Goal: Transaction & Acquisition: Purchase product/service

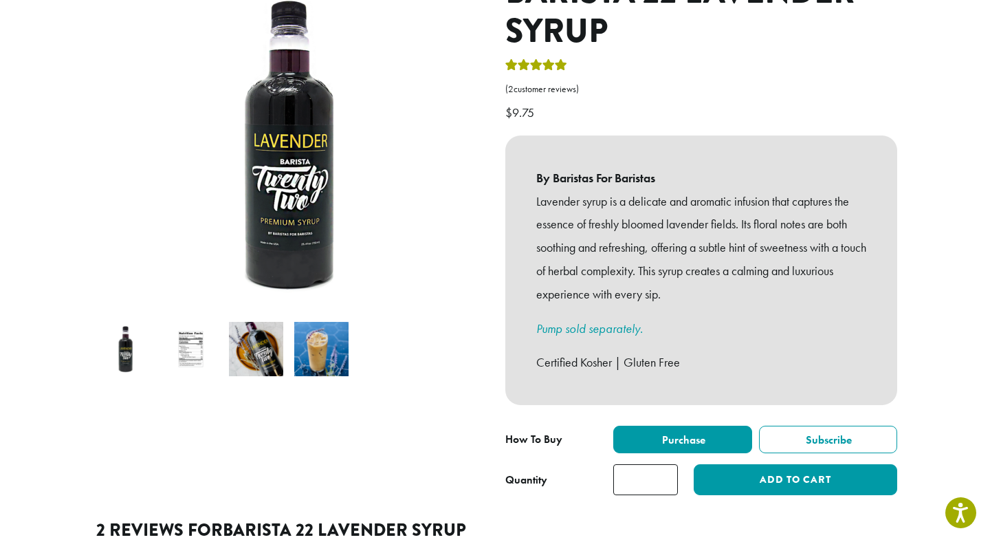
scroll to position [290, 0]
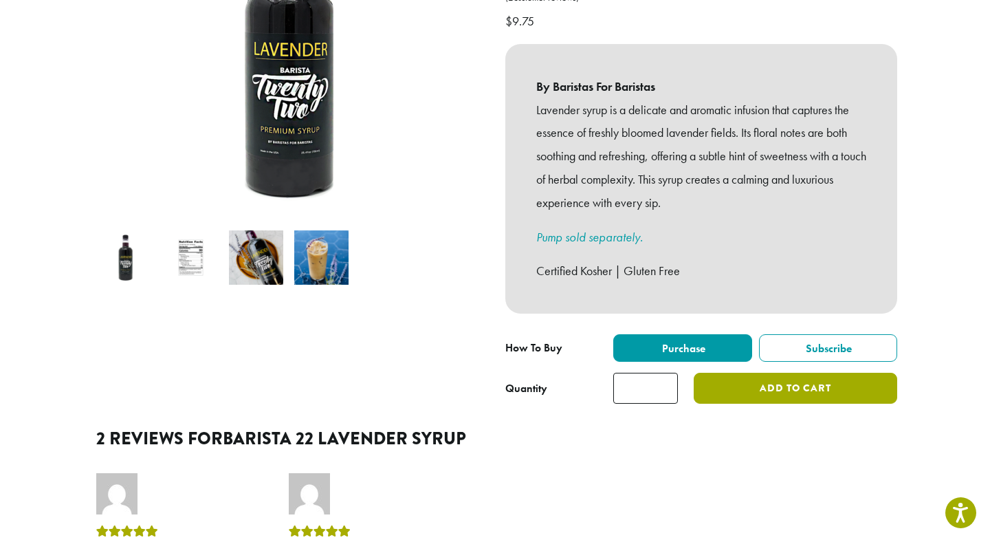
click at [781, 381] on button "Add to cart" at bounding box center [796, 388] width 204 height 31
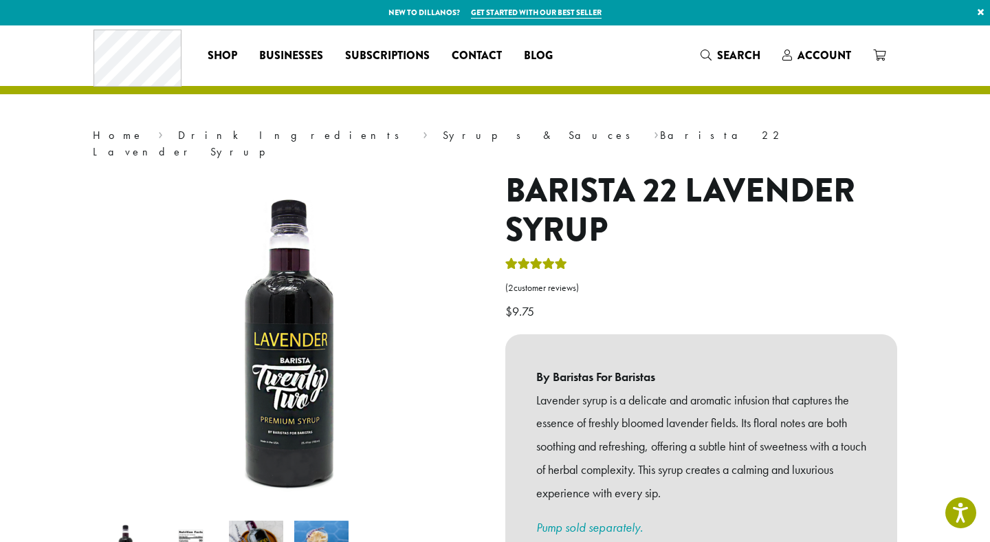
scroll to position [3, 0]
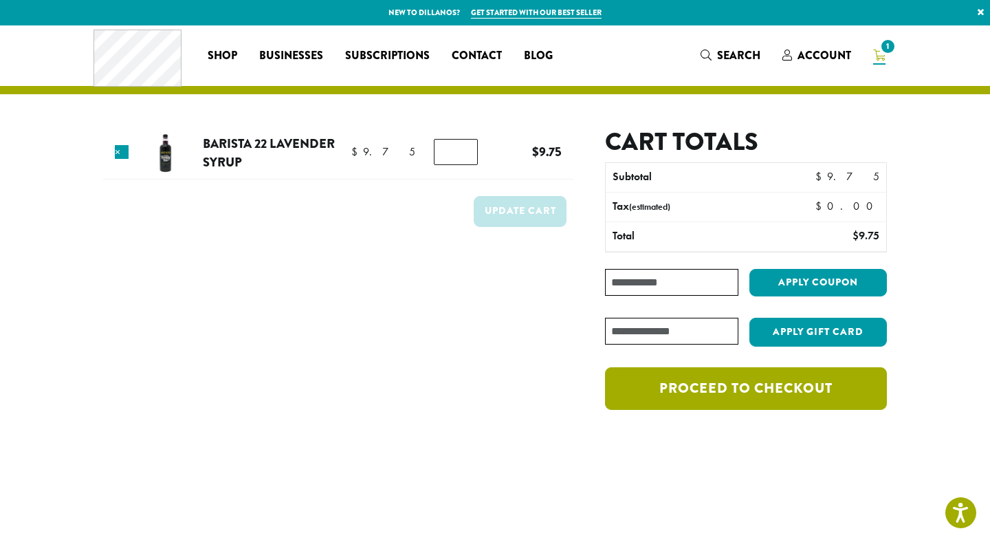
click at [704, 398] on link "Proceed to checkout" at bounding box center [746, 388] width 282 height 43
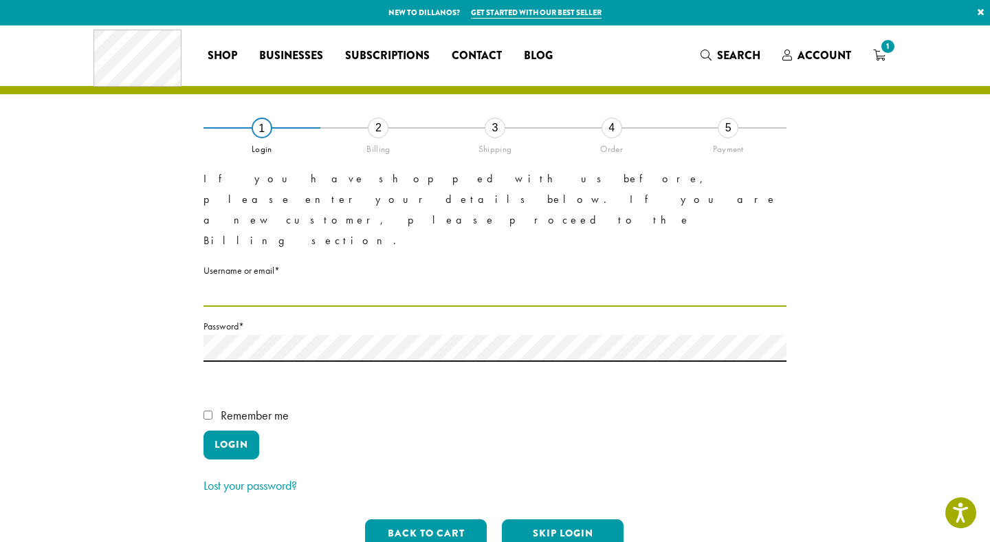
click at [337, 280] on input "Username or email * Required" at bounding box center [495, 293] width 583 height 27
click at [314, 280] on input "Username or email * Required" at bounding box center [495, 293] width 583 height 27
type input "*"
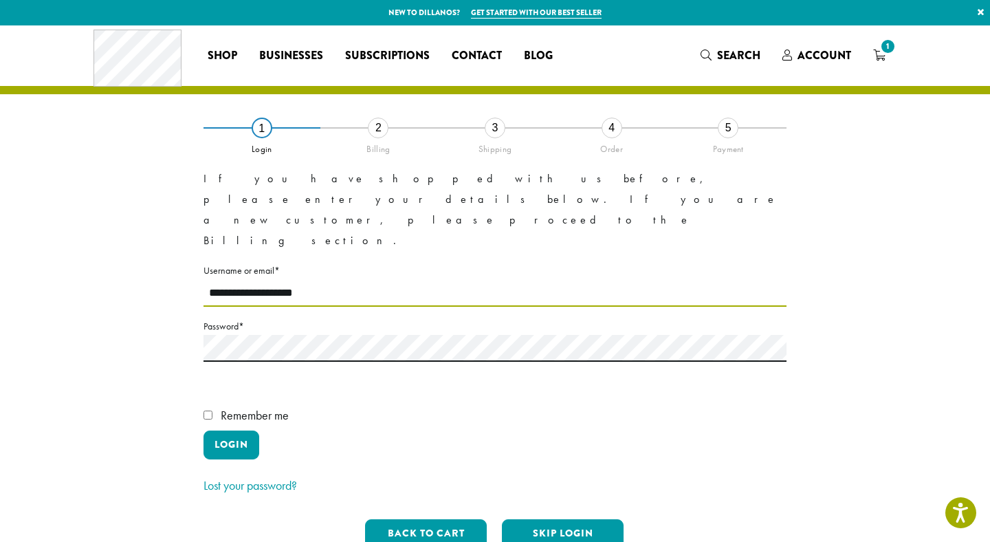
type input "**********"
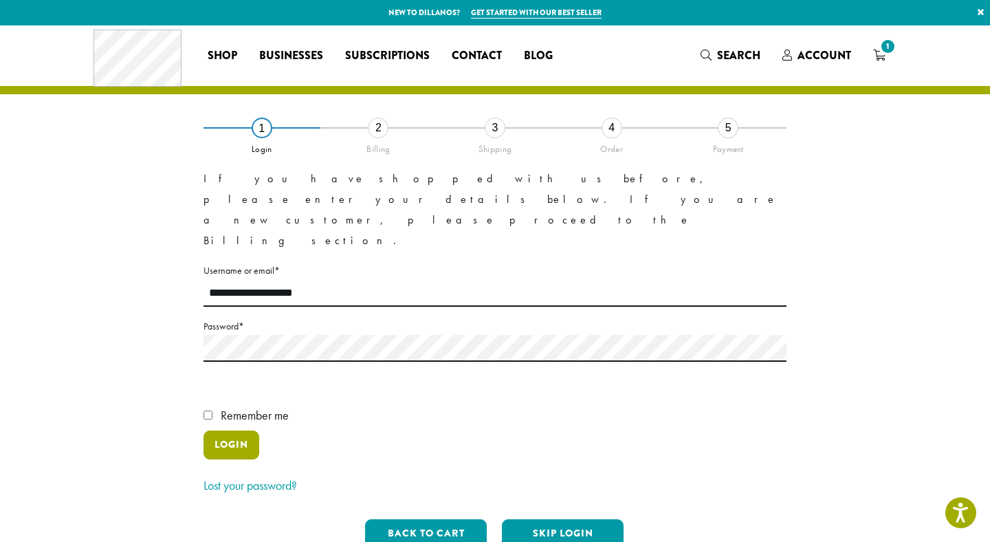
click at [222, 431] on button "Login" at bounding box center [232, 445] width 56 height 29
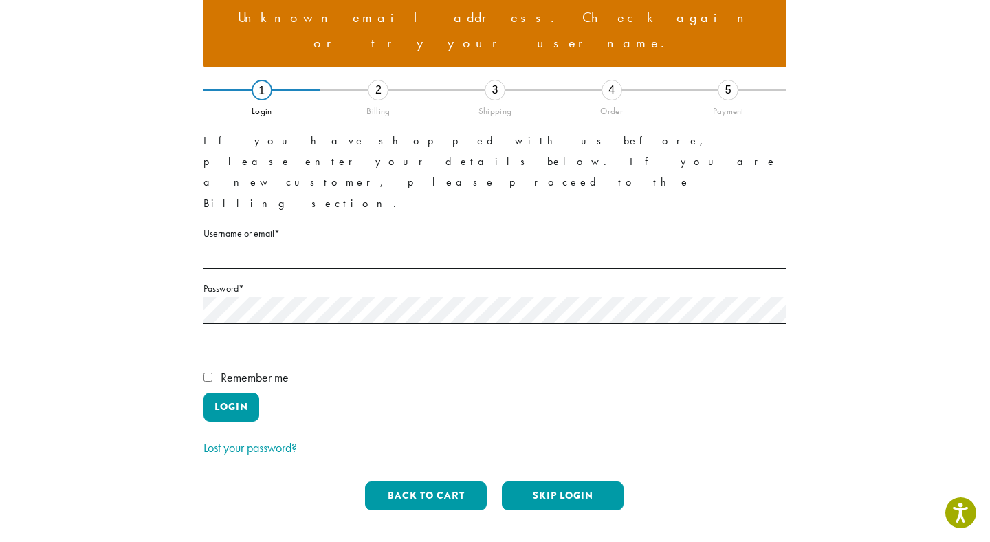
scroll to position [157, 0]
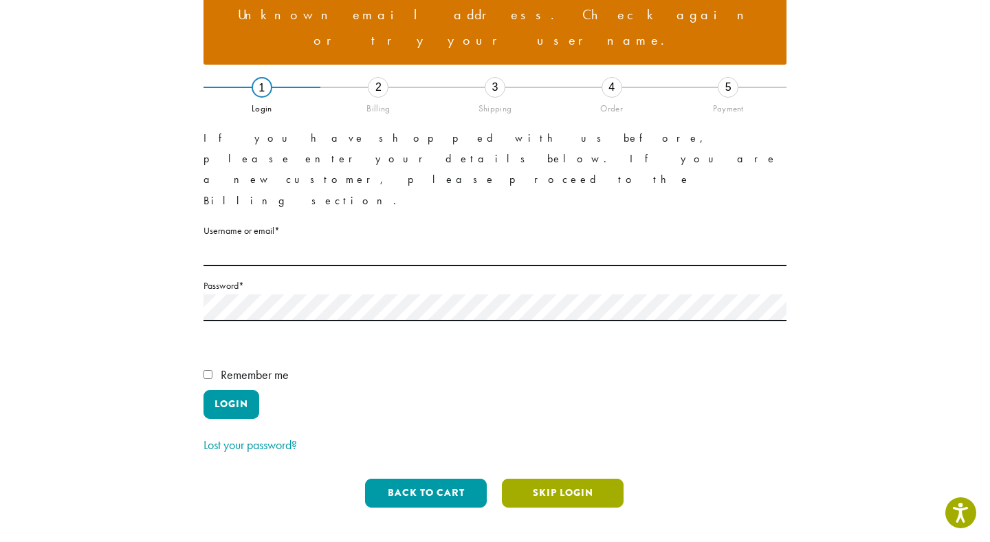
click at [534, 479] on button "Skip Login" at bounding box center [563, 493] width 122 height 29
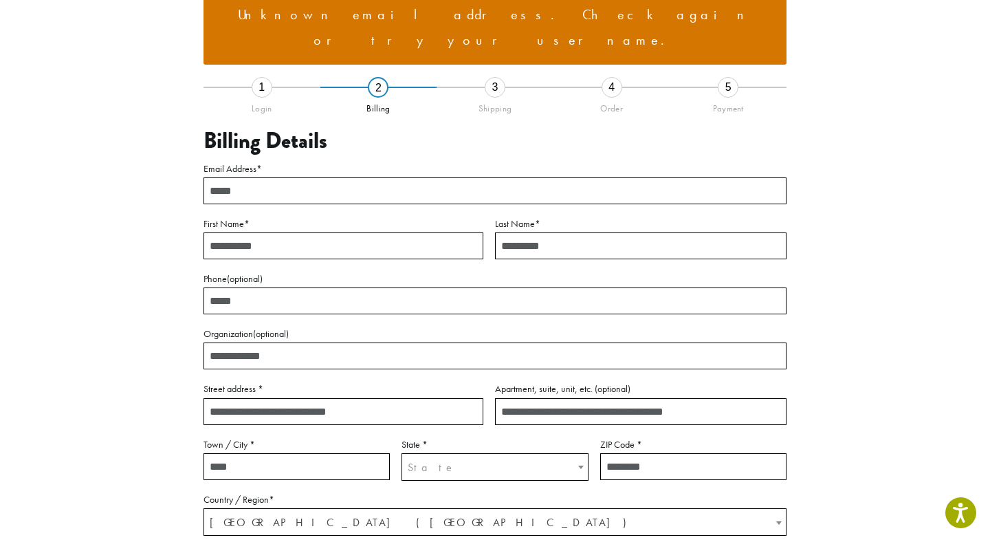
click at [289, 177] on input "Email Address *" at bounding box center [495, 190] width 583 height 27
type input "**********"
type input "*****"
type input "***"
type input "**********"
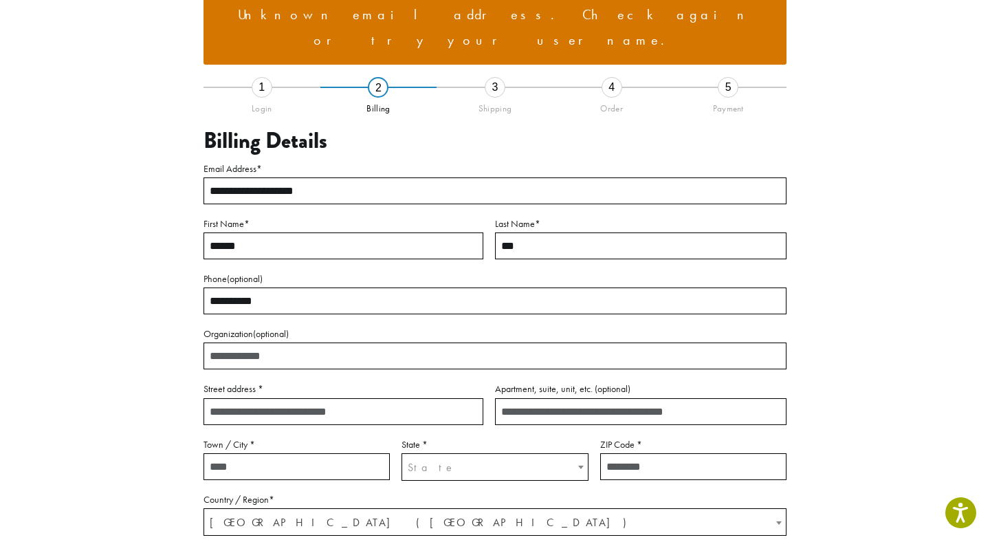
click at [257, 343] on input "Organization (optional)" at bounding box center [495, 356] width 583 height 27
click at [253, 398] on input "Street address *" at bounding box center [344, 411] width 280 height 27
type input "**********"
click at [230, 453] on input "Town / City *" at bounding box center [297, 466] width 186 height 27
type input "*******"
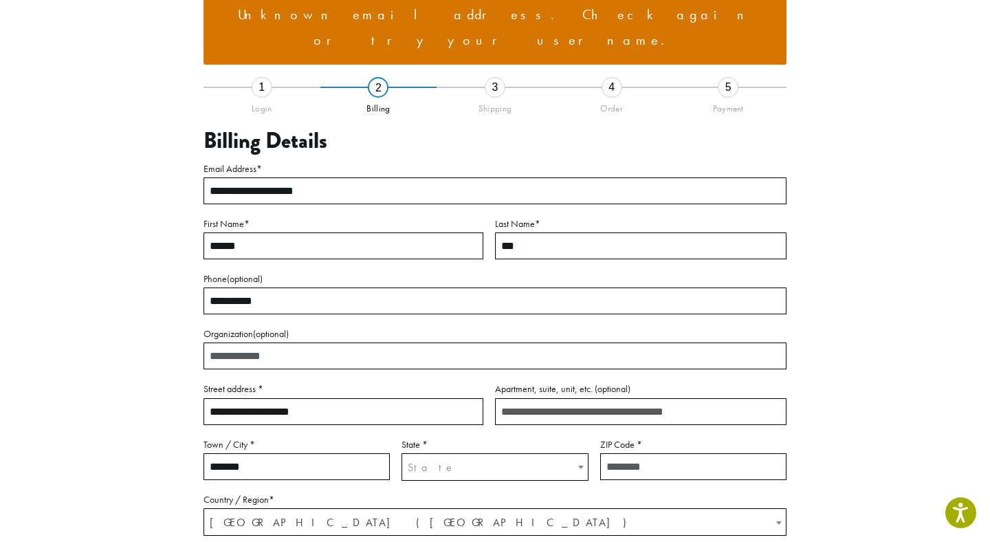
click at [409, 460] on span "State" at bounding box center [432, 467] width 48 height 14
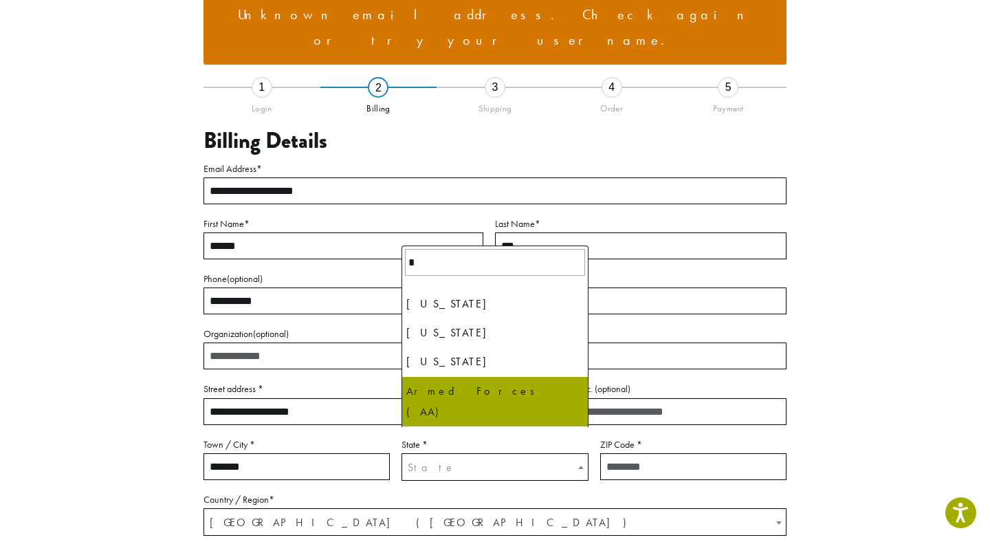
type input "*"
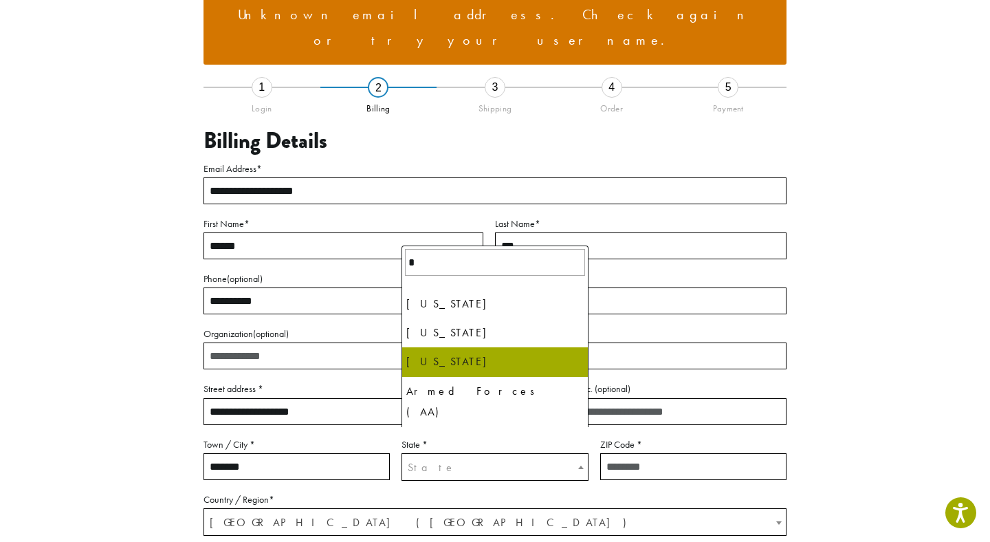
drag, startPoint x: 451, startPoint y: 376, endPoint x: 457, endPoint y: 364, distance: 13.8
select select "**"
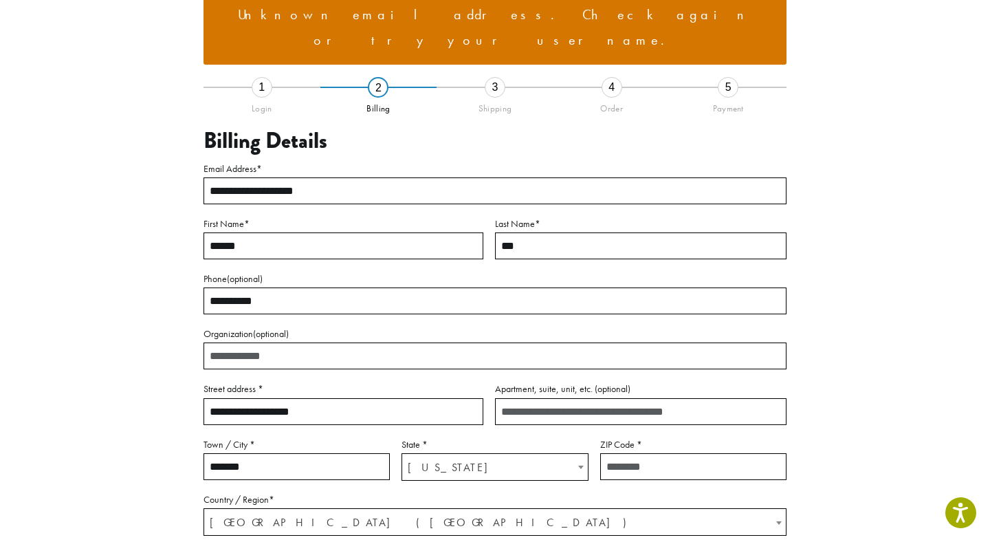
click at [620, 453] on input "ZIP Code *" at bounding box center [693, 466] width 186 height 27
type input "*****"
click at [428, 509] on span "United States (US)" at bounding box center [495, 522] width 582 height 27
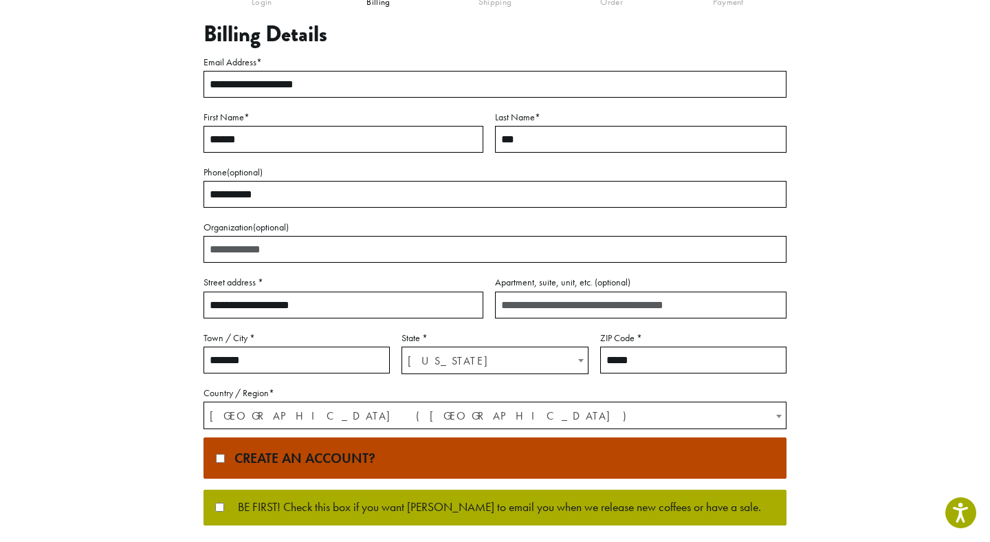
scroll to position [285, 0]
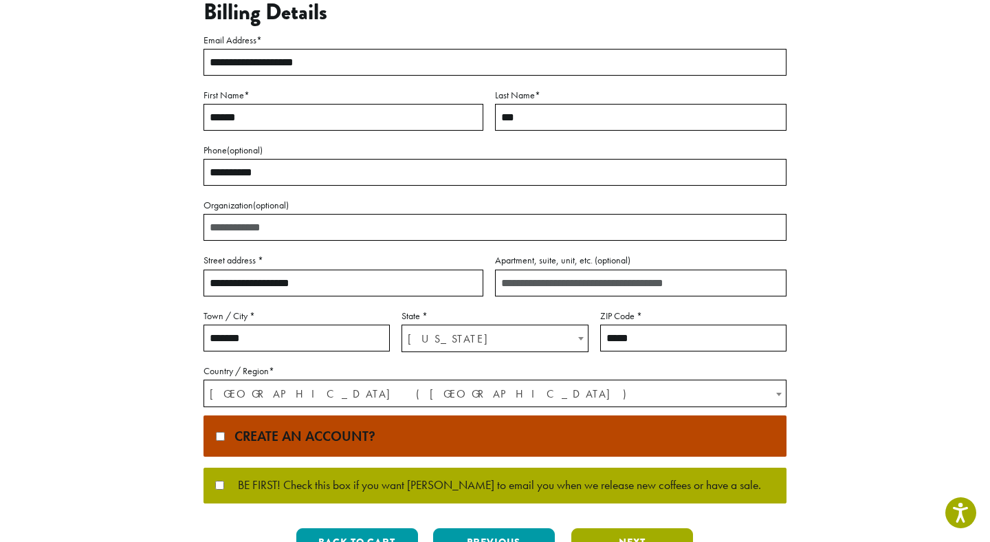
click at [602, 528] on button "Next" at bounding box center [633, 542] width 122 height 29
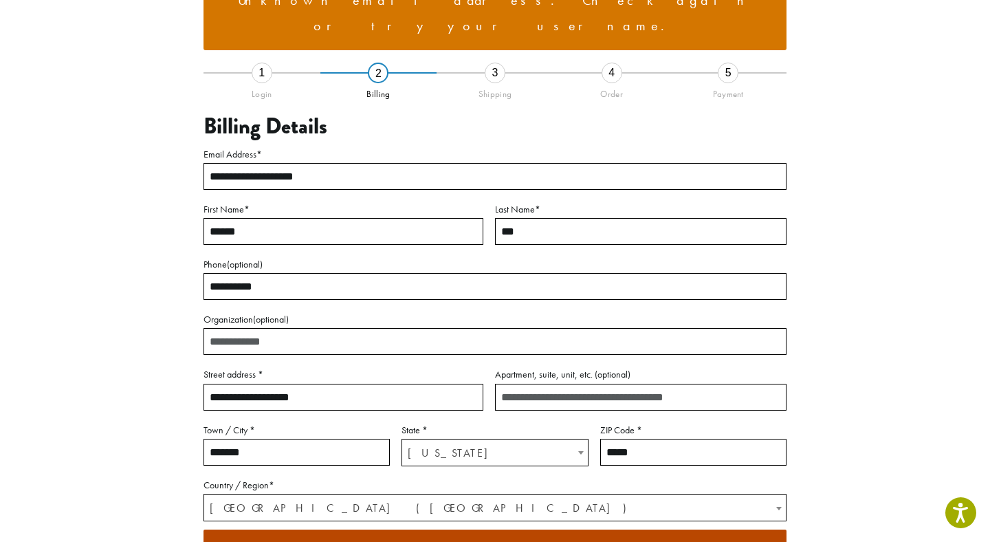
scroll to position [129, 0]
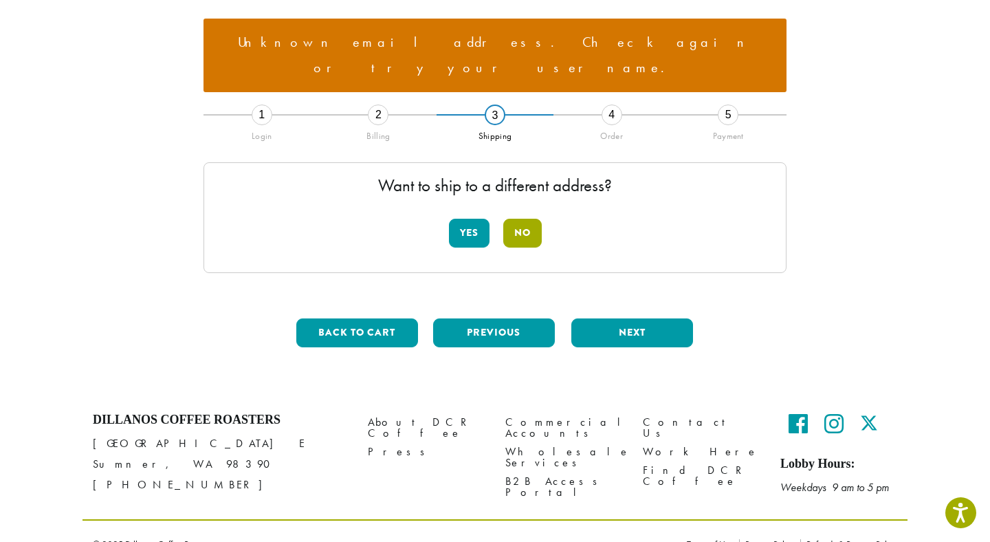
click at [526, 219] on button "No" at bounding box center [522, 233] width 39 height 29
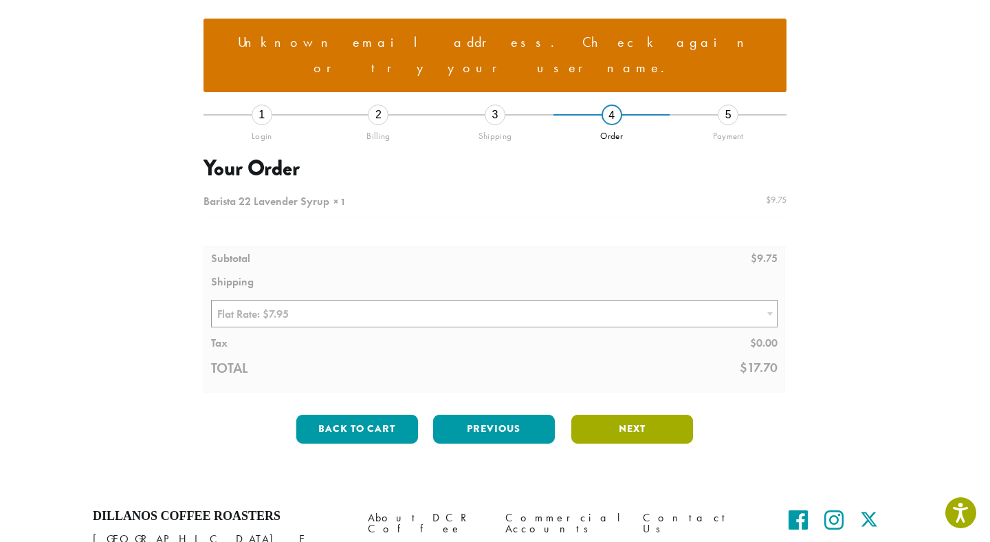
click at [607, 415] on button "Next" at bounding box center [633, 429] width 122 height 29
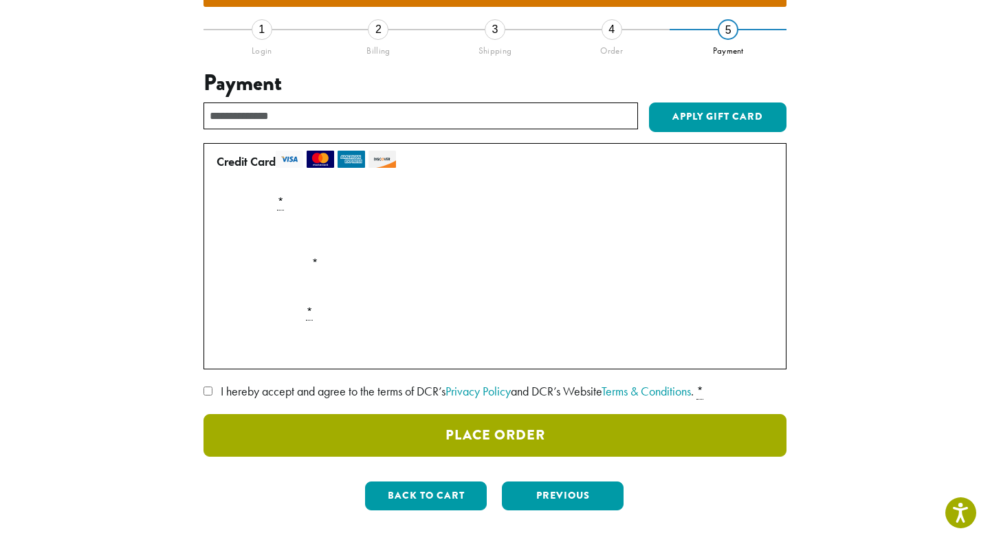
scroll to position [226, 0]
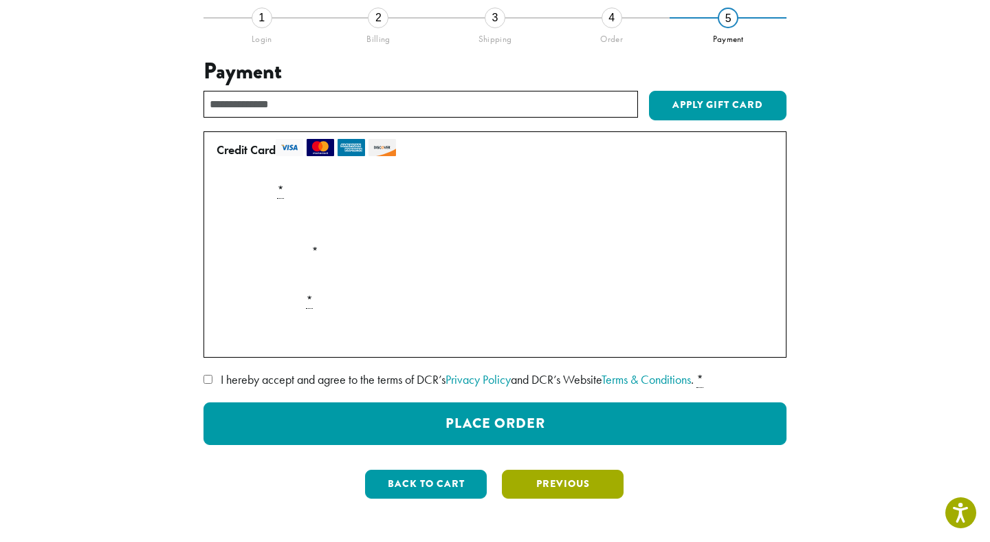
click at [523, 470] on button "Previous" at bounding box center [563, 484] width 122 height 29
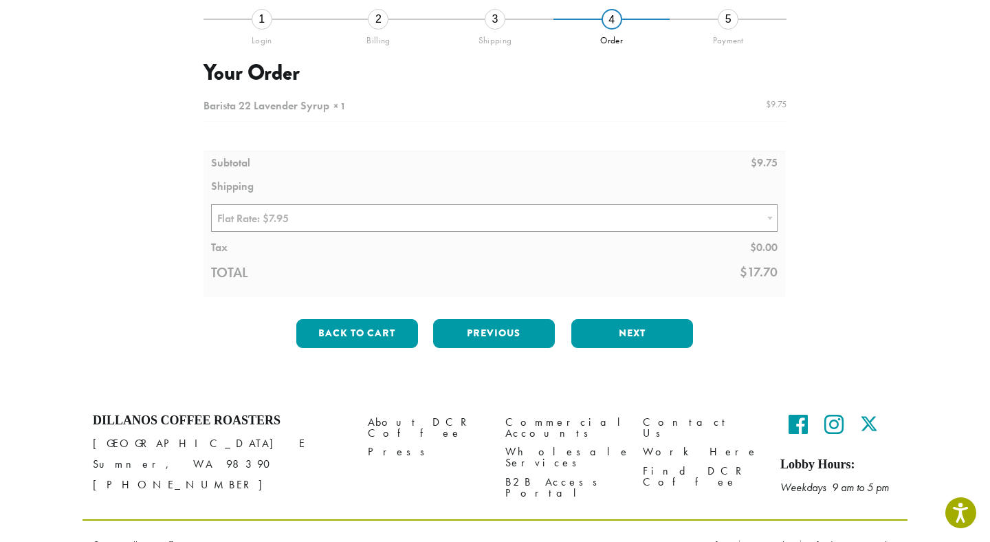
click at [489, 224] on div at bounding box center [495, 194] width 583 height 205
click at [488, 211] on div at bounding box center [495, 194] width 583 height 205
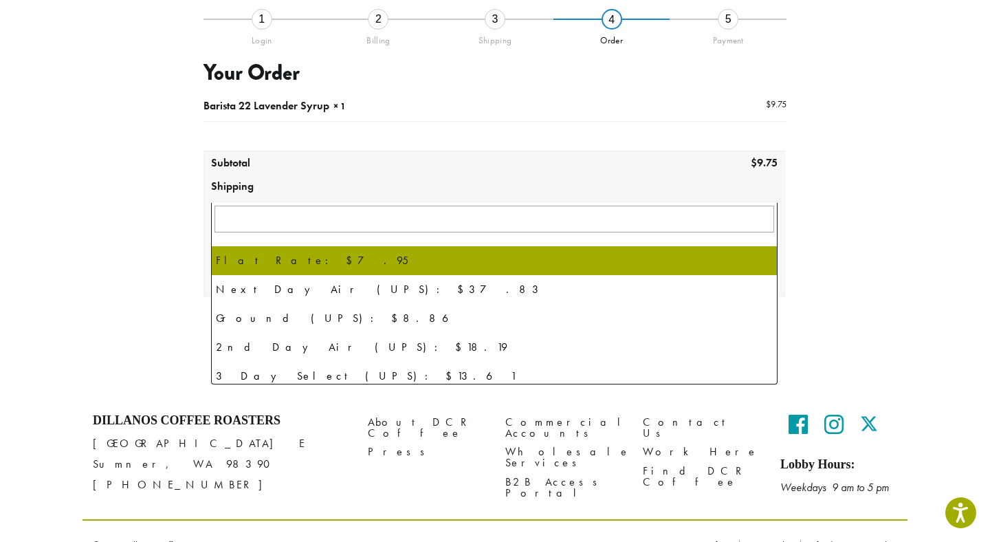
click at [495, 205] on span "Flat Rate: $7.95" at bounding box center [494, 218] width 565 height 27
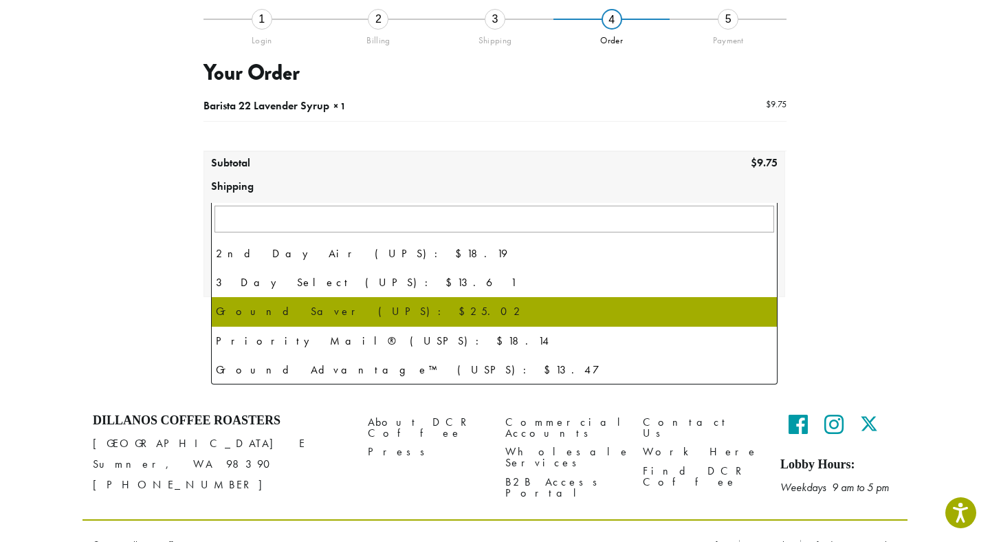
scroll to position [0, 0]
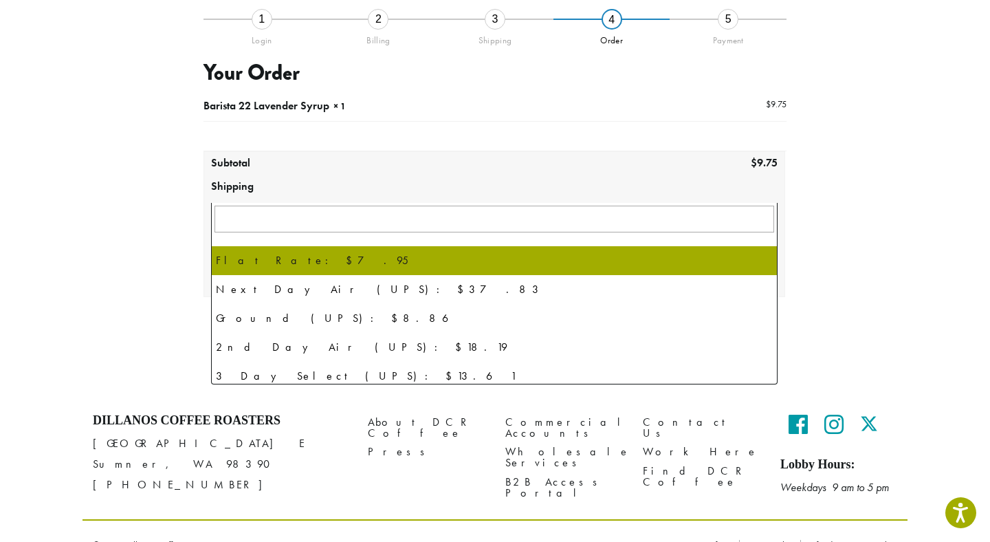
click at [347, 205] on span "Flat Rate: $7.95" at bounding box center [494, 218] width 565 height 27
click at [372, 175] on th "Shipping" at bounding box center [494, 186] width 580 height 23
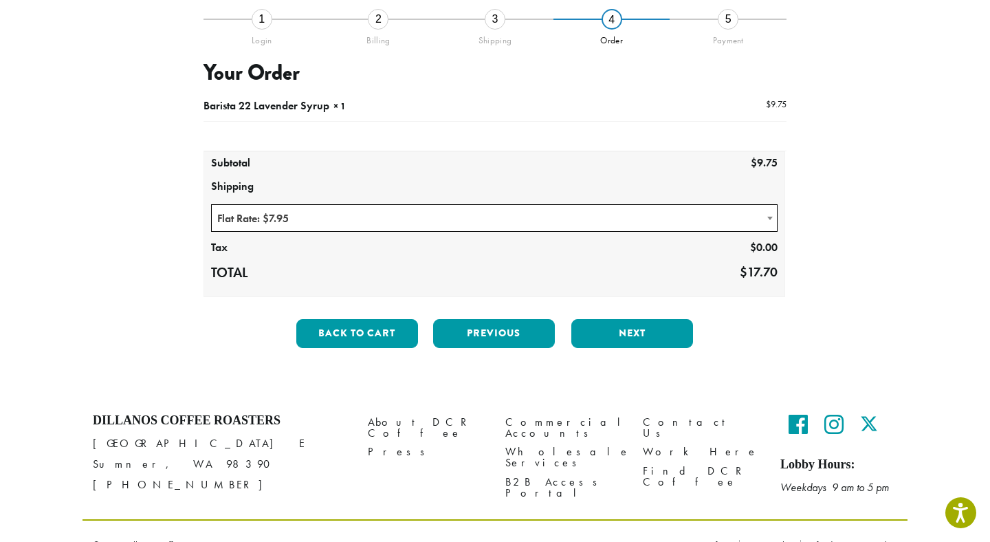
click at [360, 205] on span "Flat Rate: $7.95" at bounding box center [494, 218] width 565 height 27
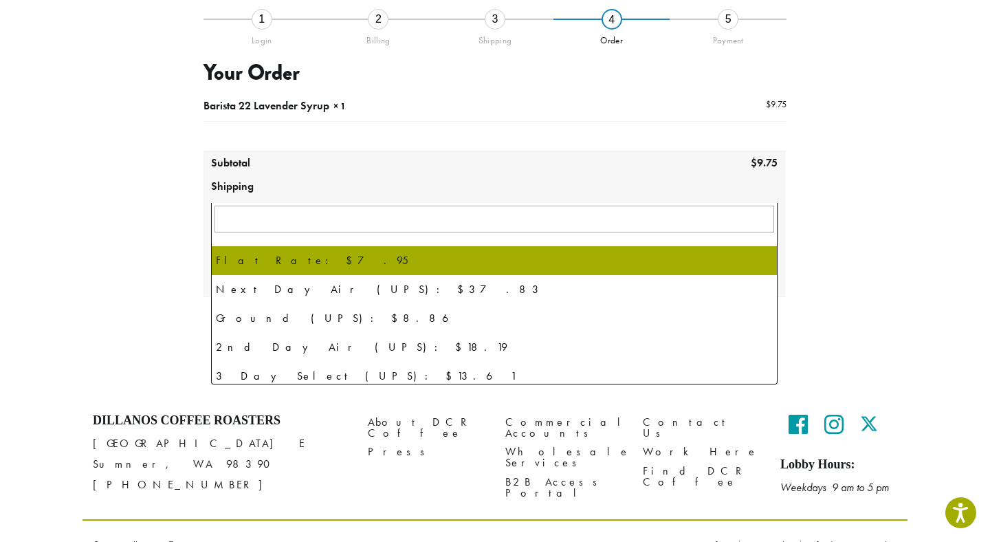
click at [858, 199] on div "**********" at bounding box center [495, 130] width 784 height 457
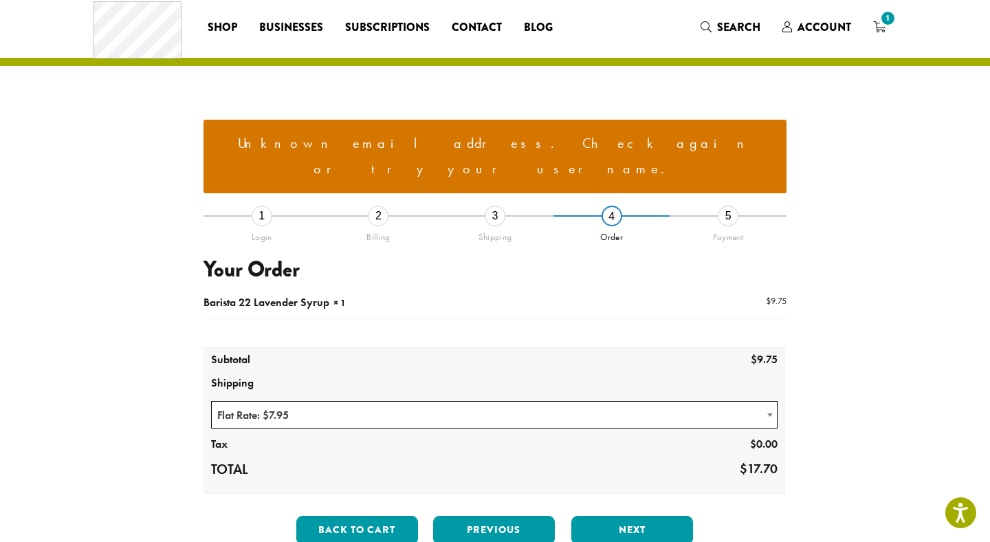
scroll to position [25, 0]
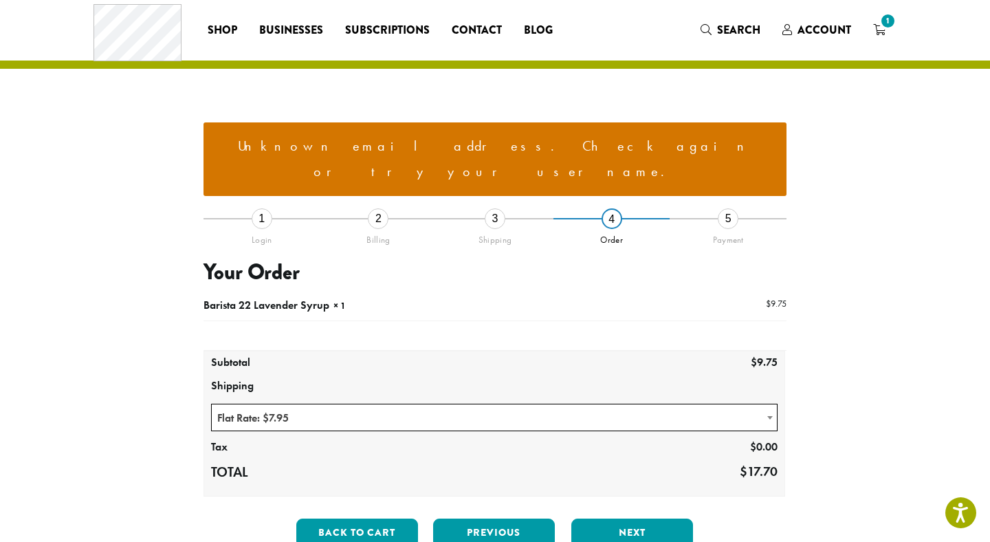
click at [320, 404] on span "Flat Rate: $7.95" at bounding box center [494, 417] width 565 height 27
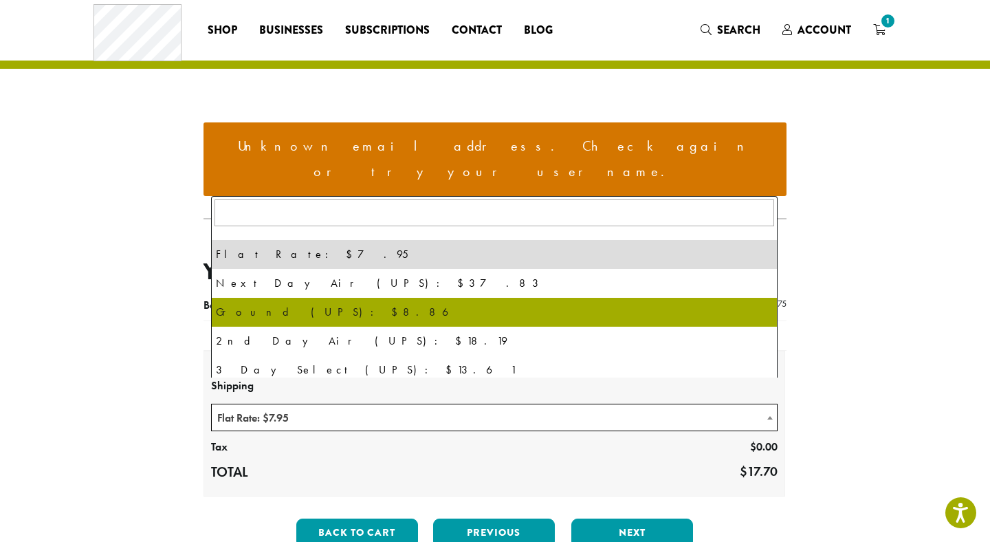
select select "********"
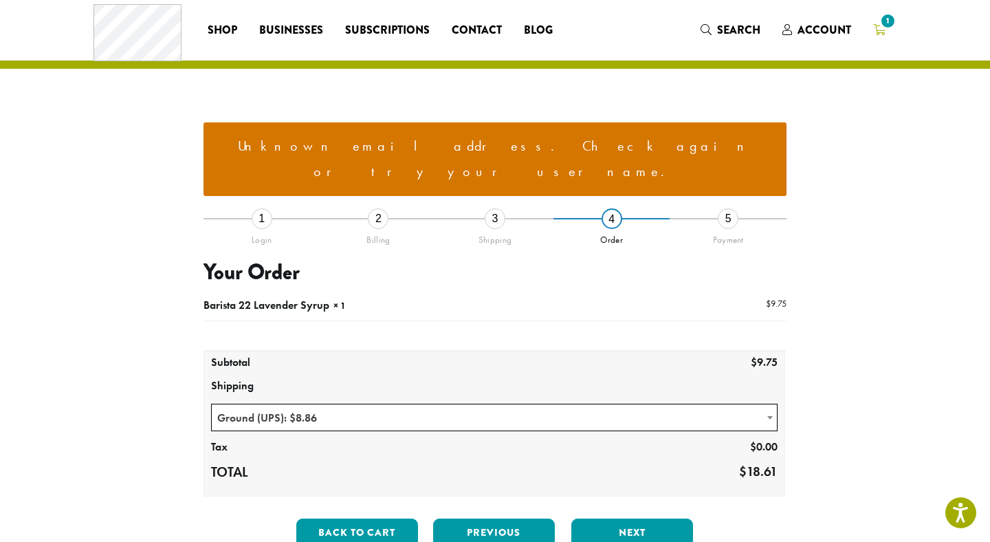
click at [880, 30] on icon "1" at bounding box center [879, 29] width 12 height 11
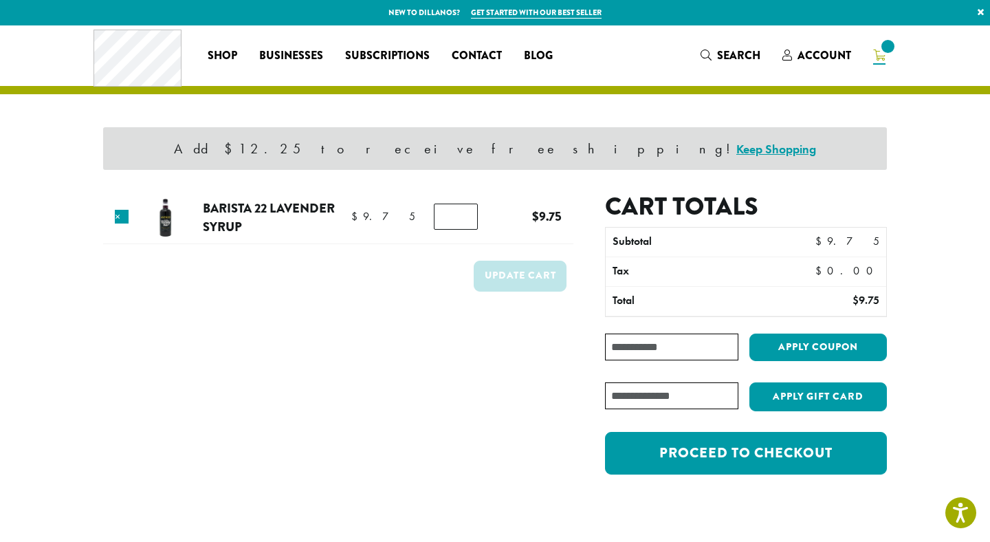
click at [455, 222] on input "*" at bounding box center [456, 217] width 44 height 26
type input "*"
click at [372, 293] on td "Update cart" at bounding box center [338, 280] width 470 height 50
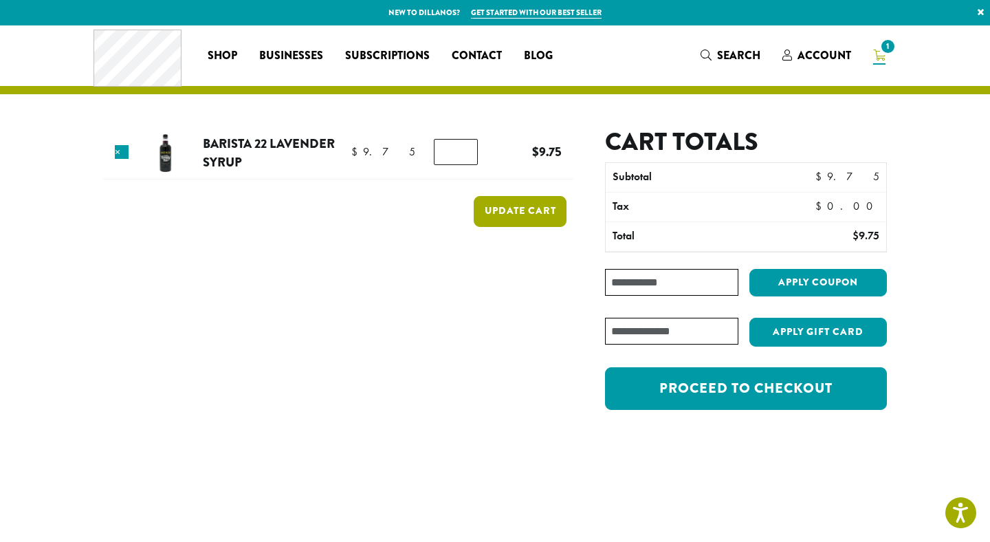
click at [525, 216] on button "Update cart" at bounding box center [520, 211] width 93 height 31
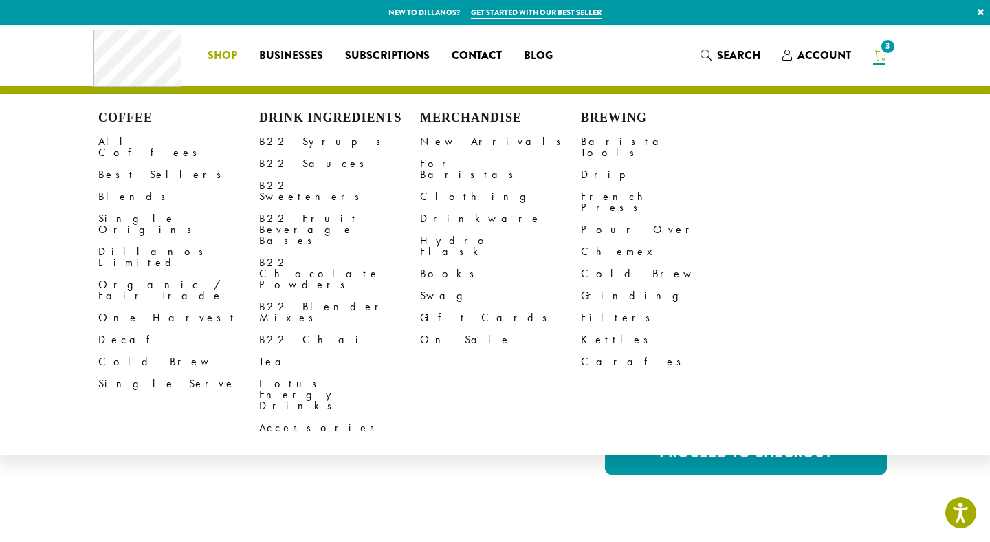
click at [239, 54] on link "Shop" at bounding box center [223, 56] width 52 height 22
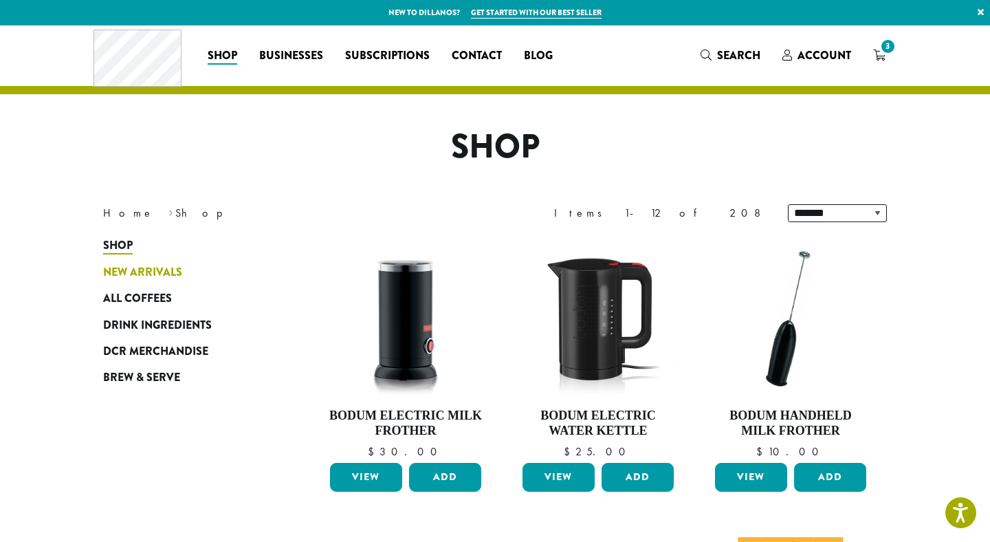
click at [155, 279] on span "New Arrivals" at bounding box center [142, 272] width 79 height 17
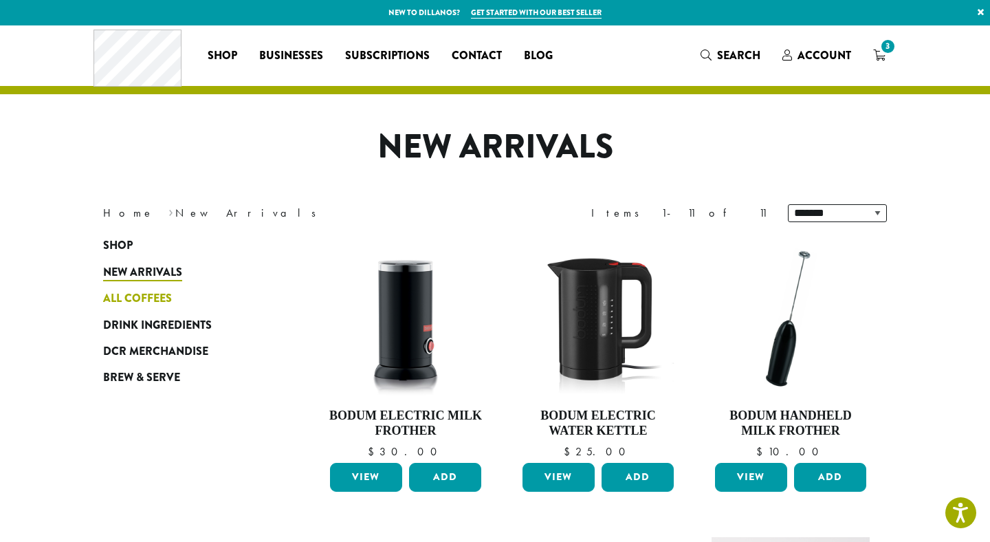
click at [144, 287] on link "All Coffees" at bounding box center [185, 298] width 165 height 26
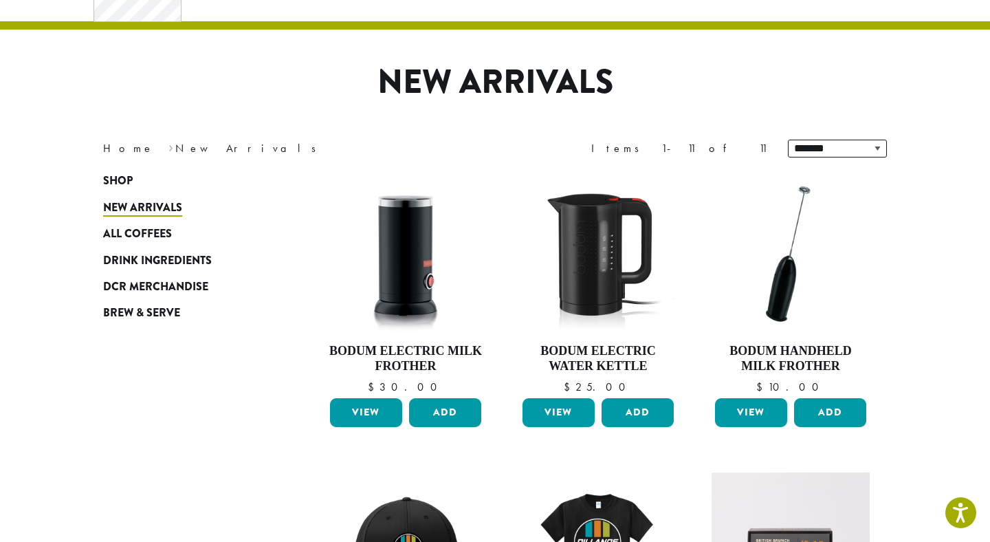
scroll to position [145, 0]
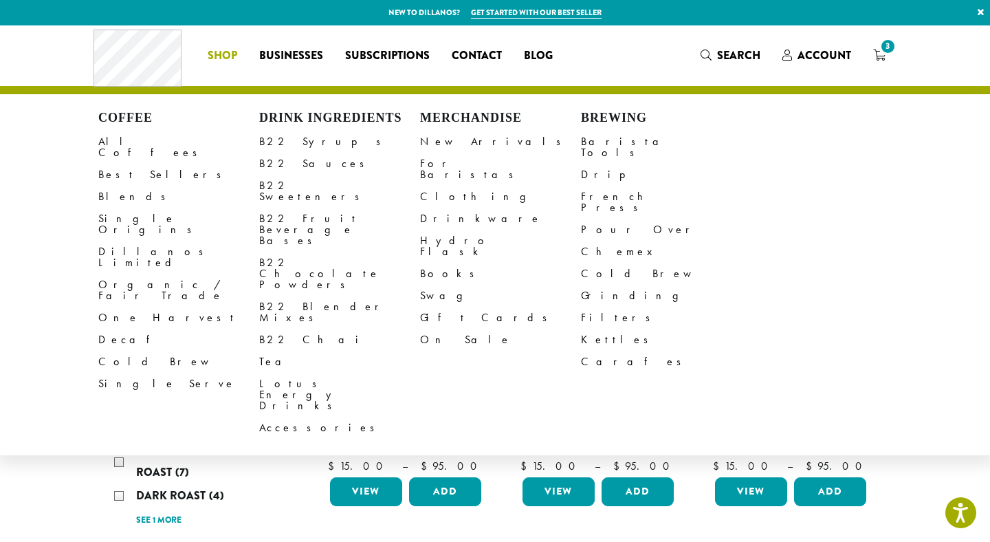
click at [210, 52] on span "Shop" at bounding box center [223, 55] width 30 height 17
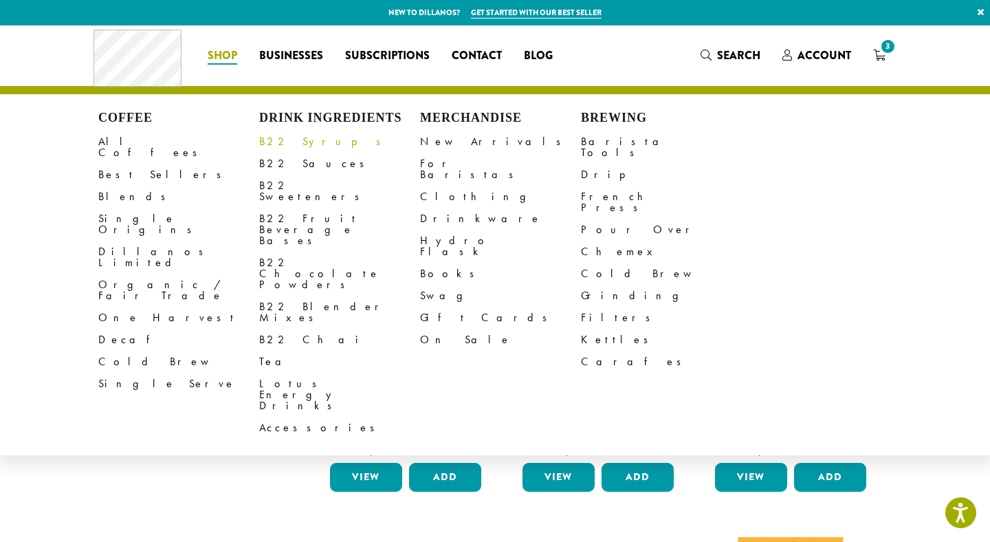
click at [280, 138] on link "B22 Syrups" at bounding box center [339, 142] width 161 height 22
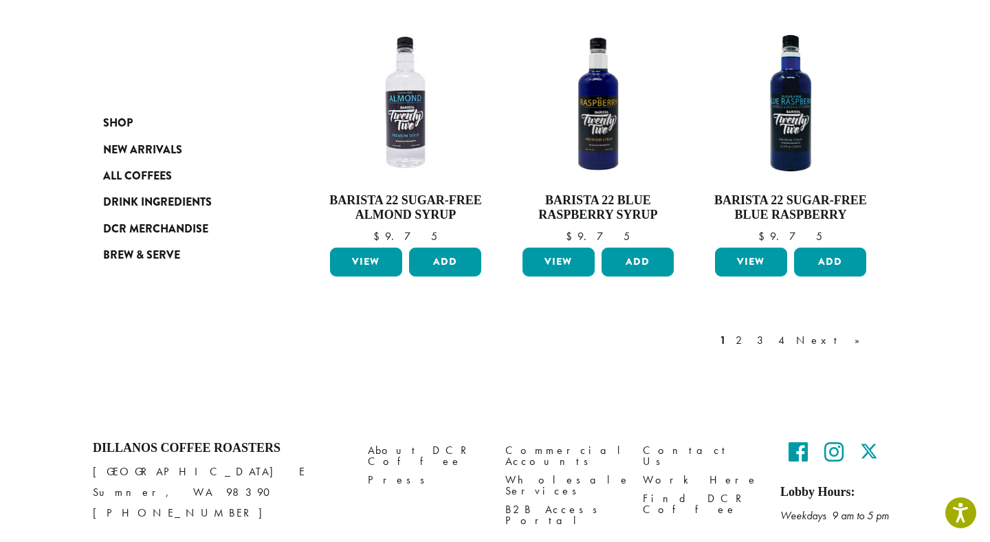
scroll to position [1219, 0]
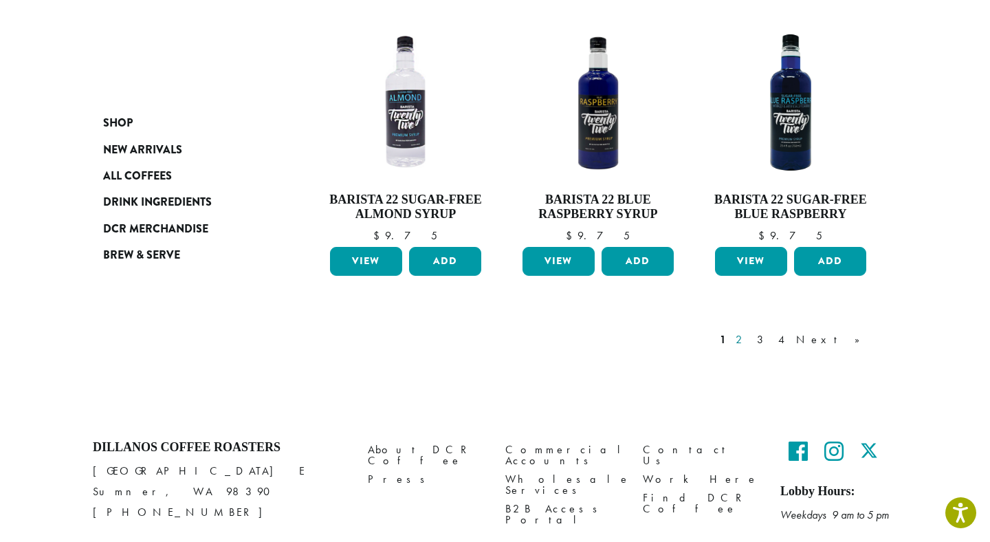
click at [750, 331] on link "2" at bounding box center [741, 339] width 17 height 17
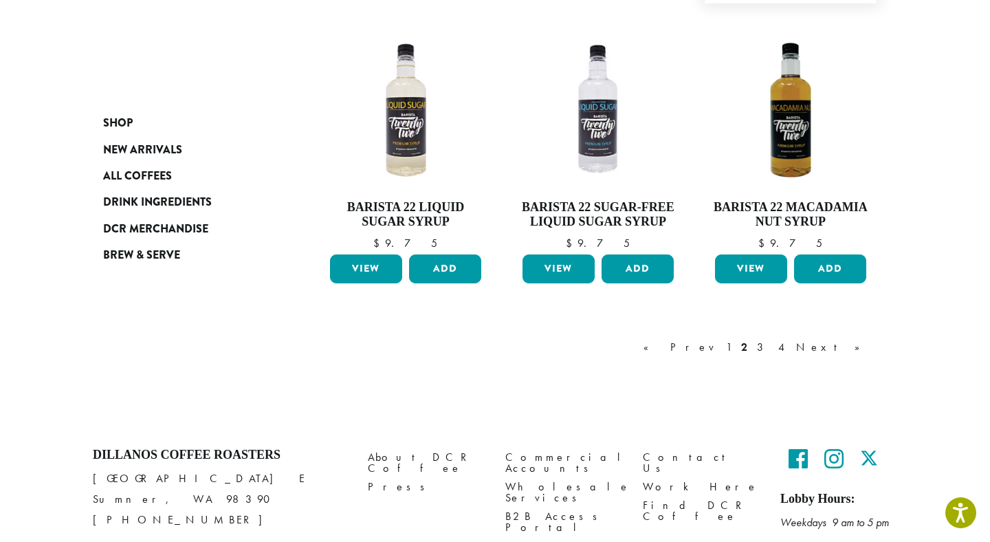
scroll to position [1221, 0]
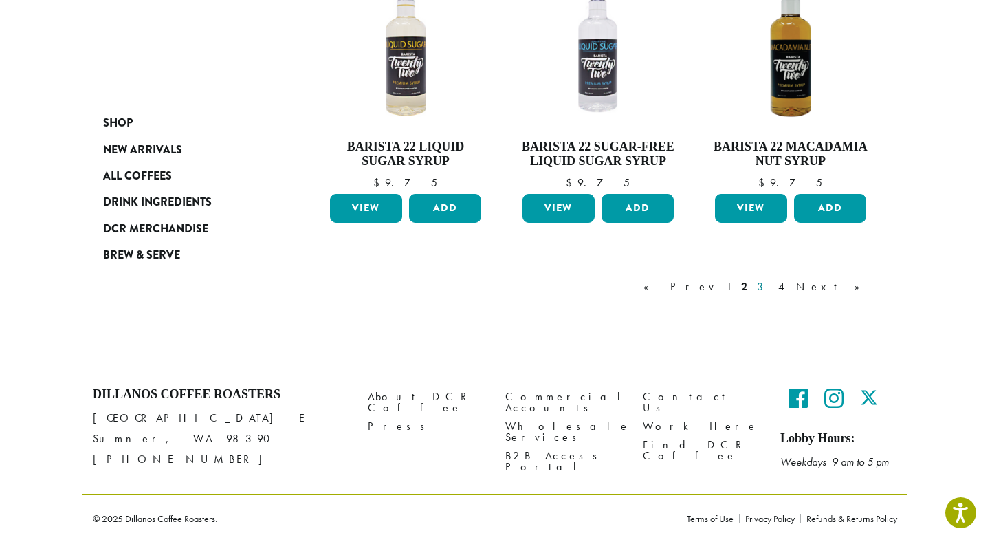
click at [772, 288] on link "3" at bounding box center [762, 287] width 17 height 17
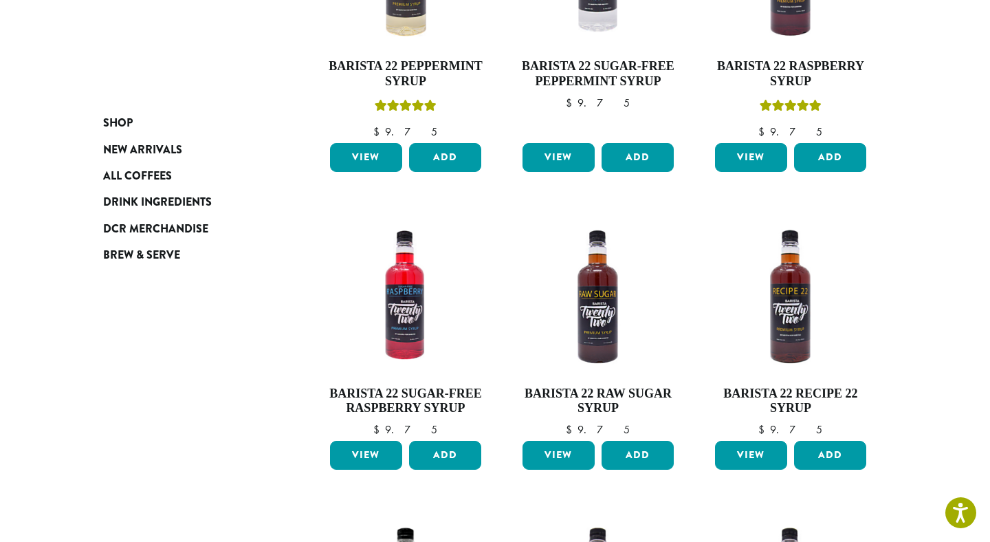
scroll to position [648, 0]
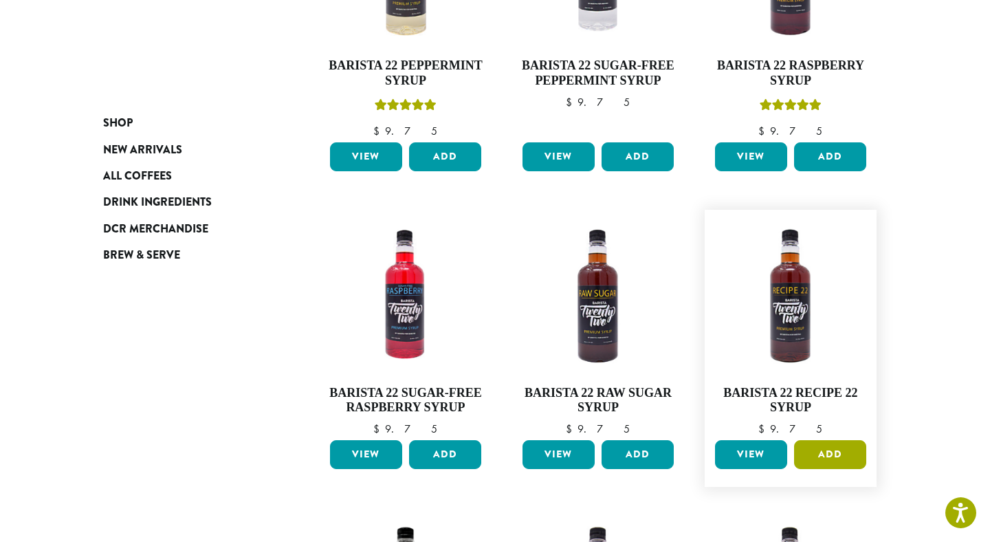
click at [821, 456] on button "Add" at bounding box center [830, 454] width 72 height 29
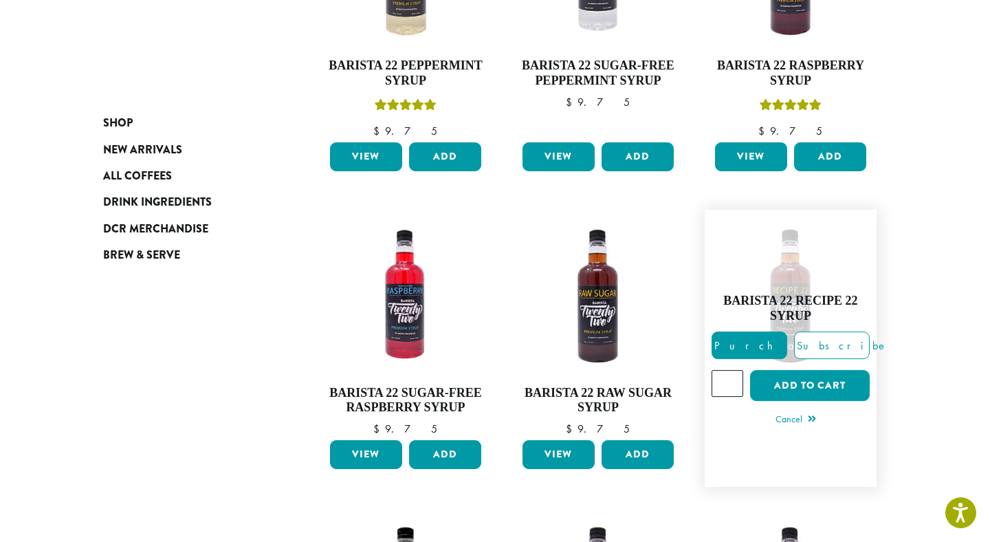
type input "*"
click at [731, 380] on input "*" at bounding box center [728, 383] width 32 height 26
click at [799, 391] on button "Add to cart" at bounding box center [810, 385] width 120 height 31
click at [845, 396] on button "Add to cart" at bounding box center [810, 385] width 120 height 31
click at [805, 389] on button "Add to cart" at bounding box center [810, 385] width 120 height 31
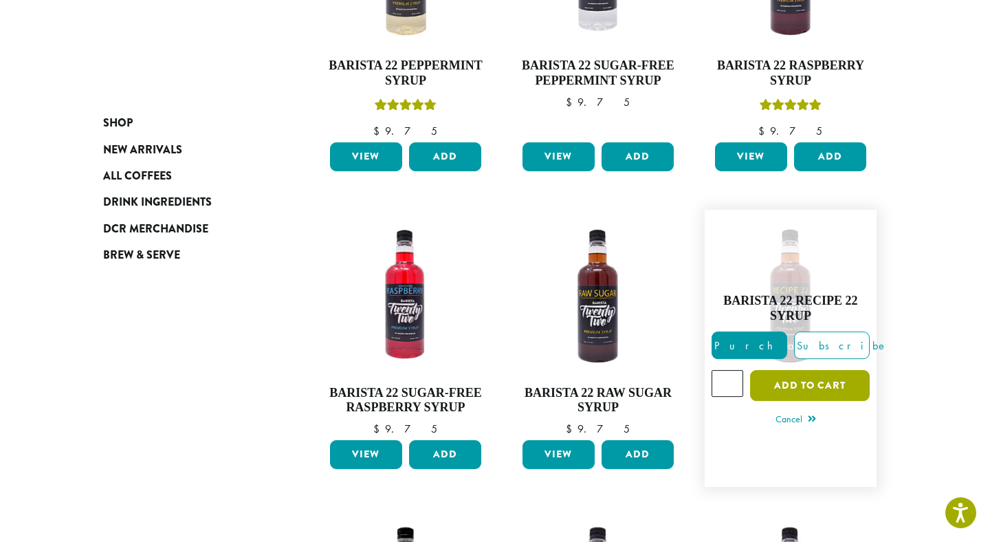
click at [804, 388] on button "Add to cart" at bounding box center [810, 385] width 120 height 31
click at [840, 385] on button "Add to cart" at bounding box center [810, 385] width 120 height 31
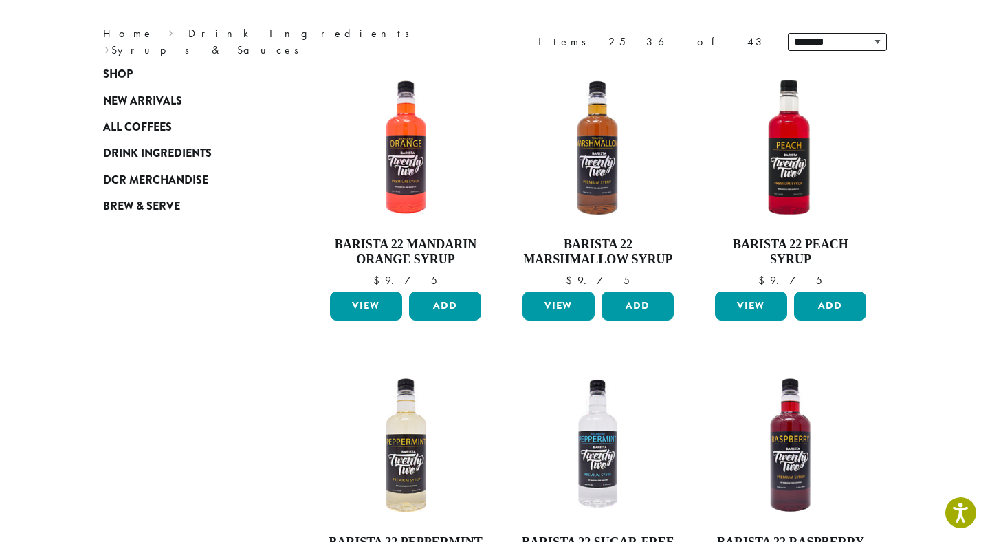
scroll to position [0, 0]
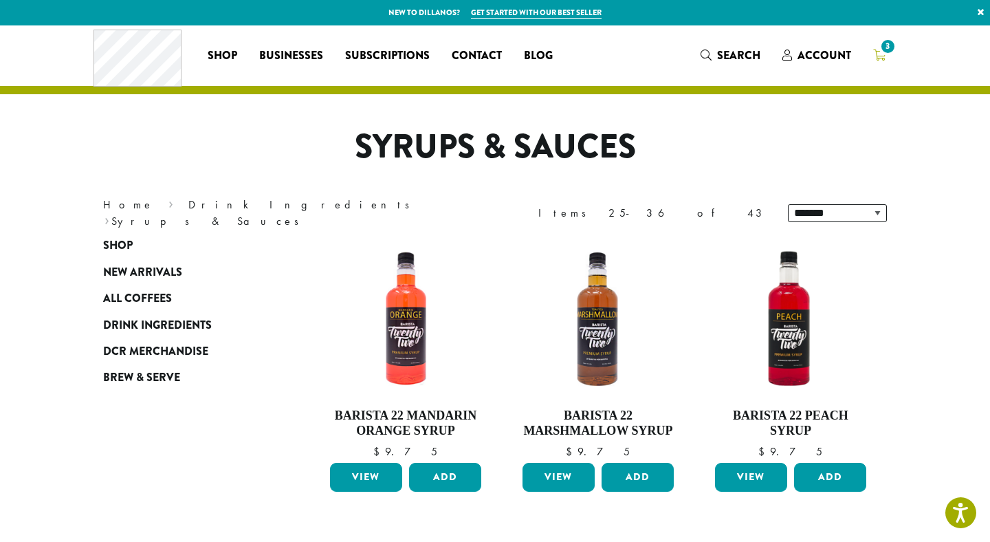
click at [888, 49] on span "3" at bounding box center [888, 46] width 19 height 19
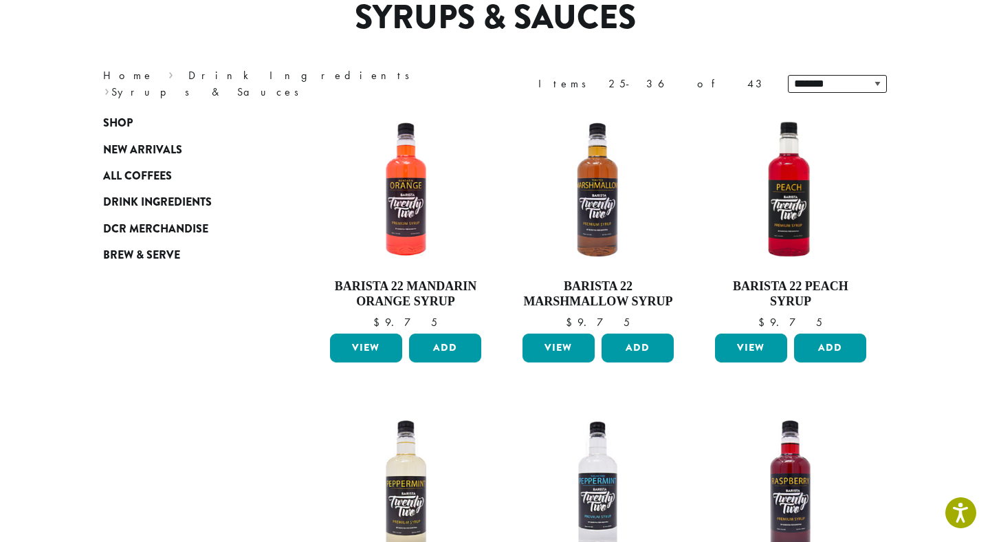
scroll to position [242, 0]
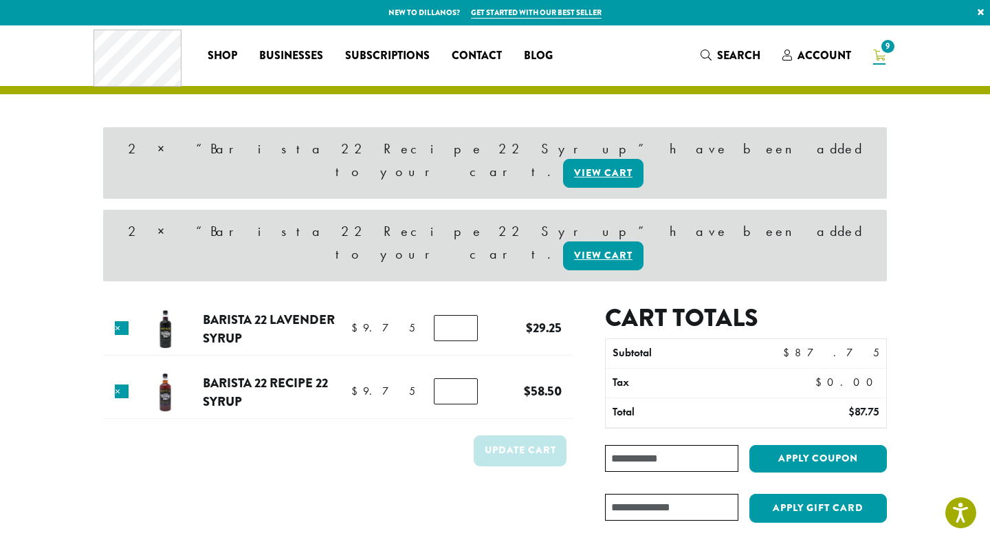
click at [448, 378] on input "*" at bounding box center [456, 391] width 44 height 26
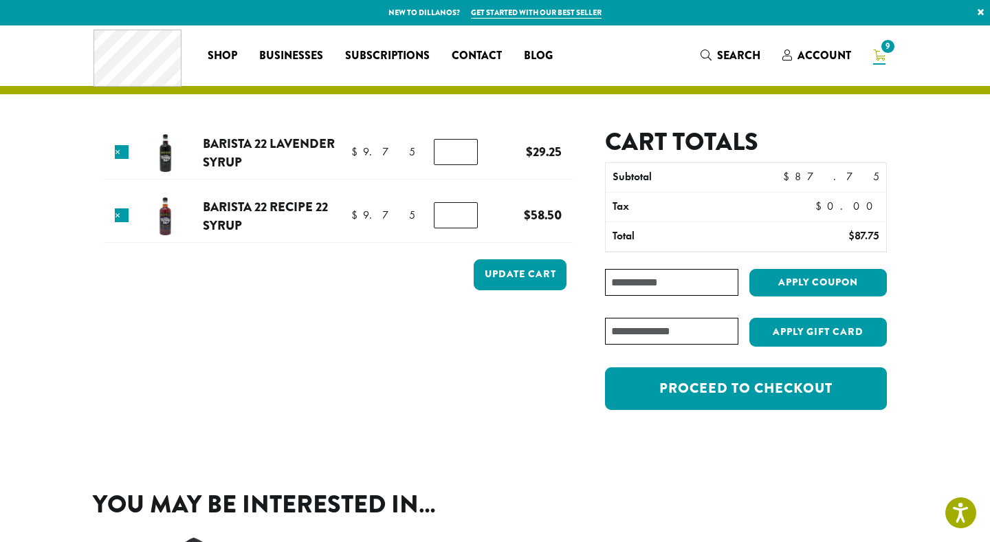
type input "*"
click at [450, 217] on input "*" at bounding box center [456, 215] width 44 height 26
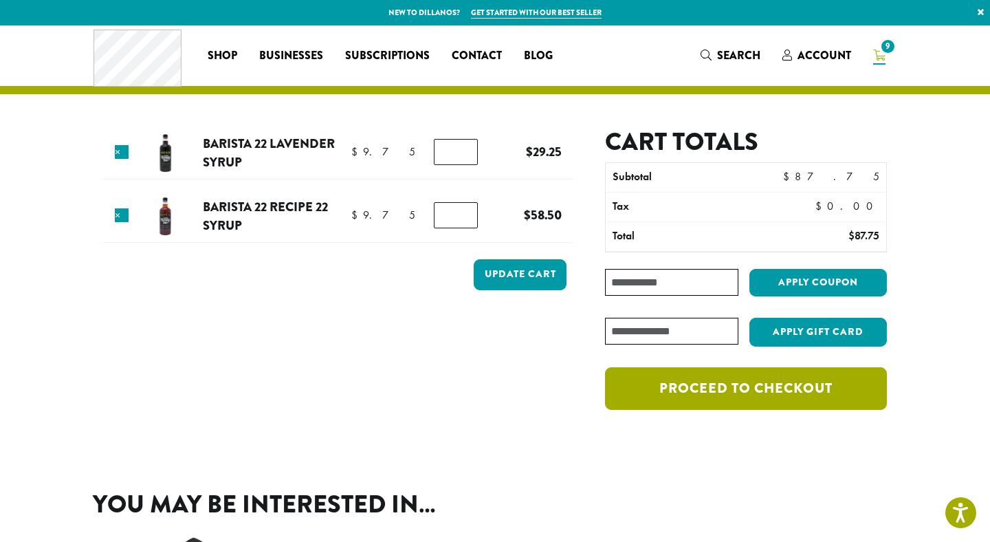
click at [675, 394] on link "Proceed to checkout" at bounding box center [746, 388] width 282 height 43
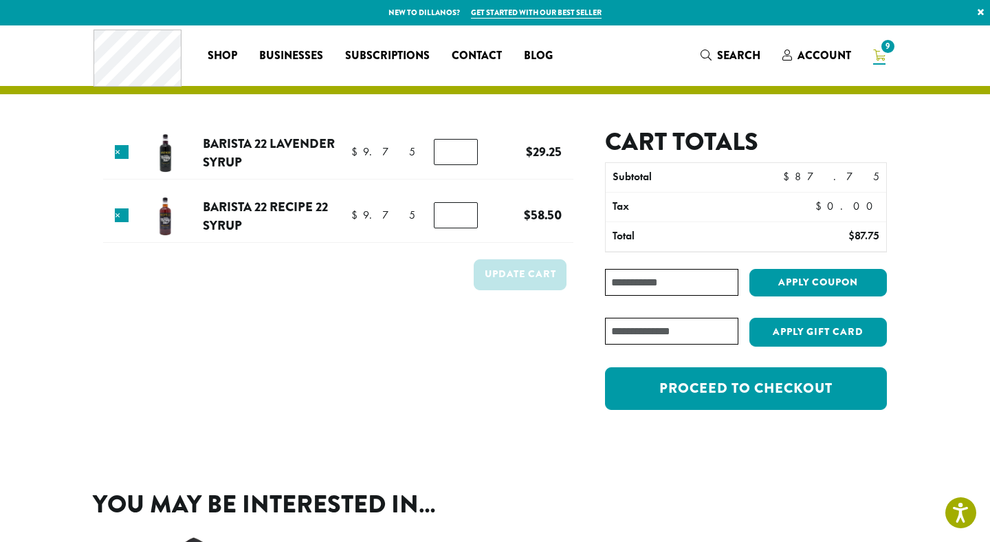
click at [456, 224] on input "*" at bounding box center [456, 215] width 44 height 26
click at [452, 215] on input "**" at bounding box center [456, 215] width 44 height 26
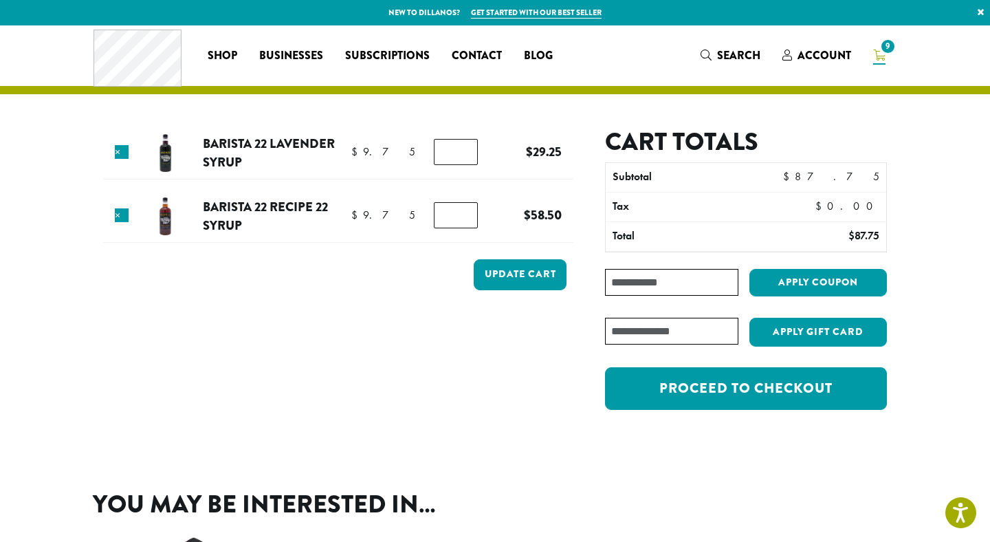
type input "*"
click at [536, 292] on div "Update cart" at bounding box center [520, 278] width 93 height 38
click at [536, 281] on button "Update cart" at bounding box center [520, 274] width 93 height 31
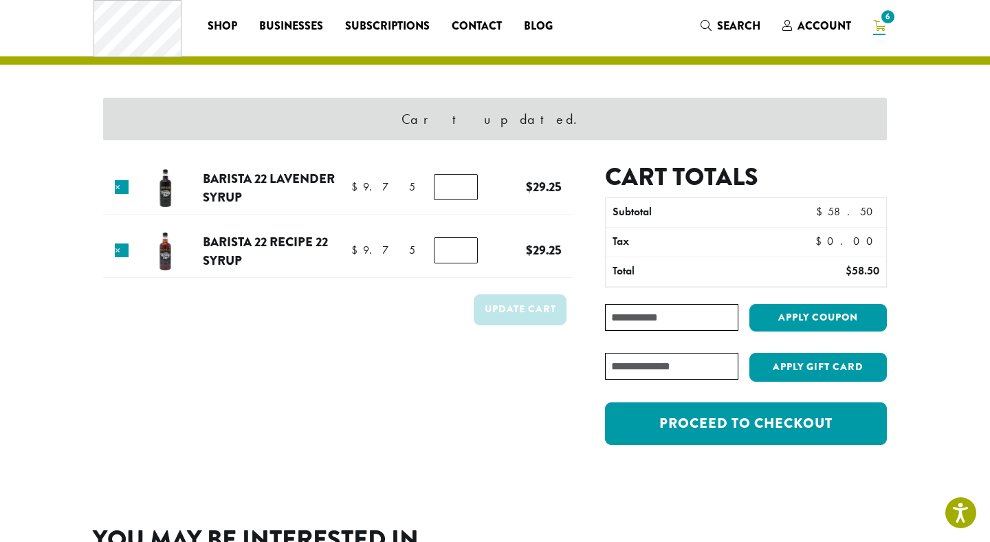
scroll to position [73, 0]
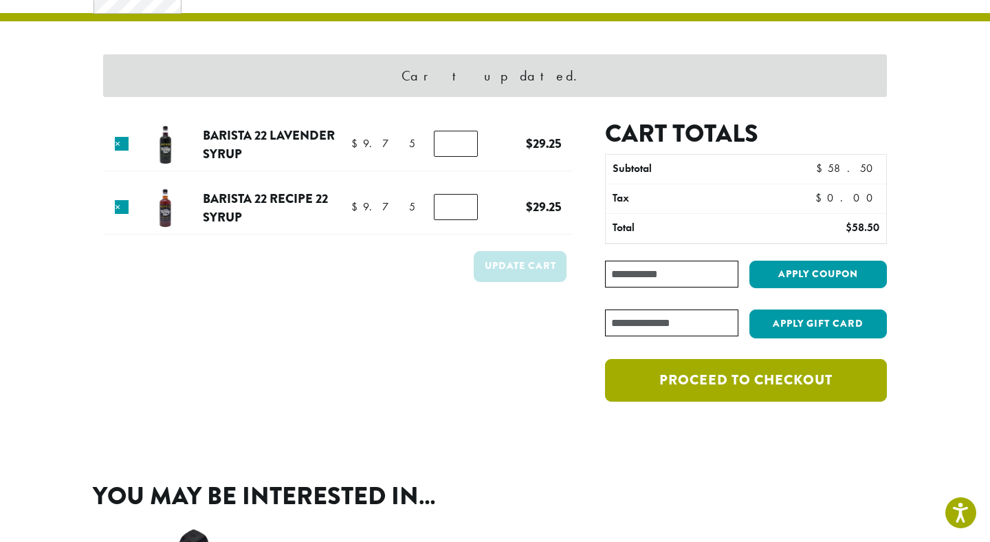
click at [673, 382] on link "Proceed to checkout" at bounding box center [746, 380] width 282 height 43
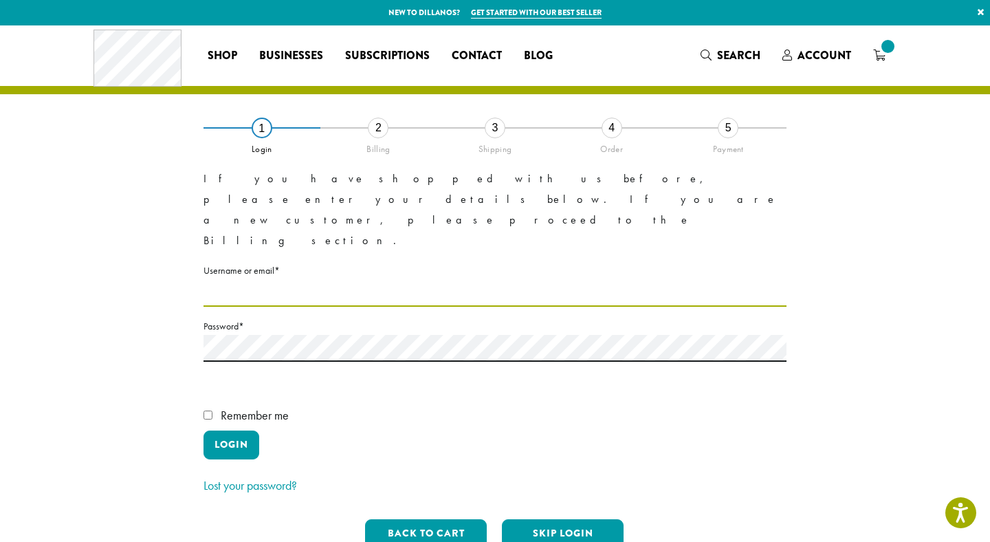
click at [294, 280] on input "Username or email * Required" at bounding box center [495, 293] width 583 height 27
click at [209, 334] on form "If you have shopped with us before, please enter your details below. If you are…" at bounding box center [495, 332] width 583 height 329
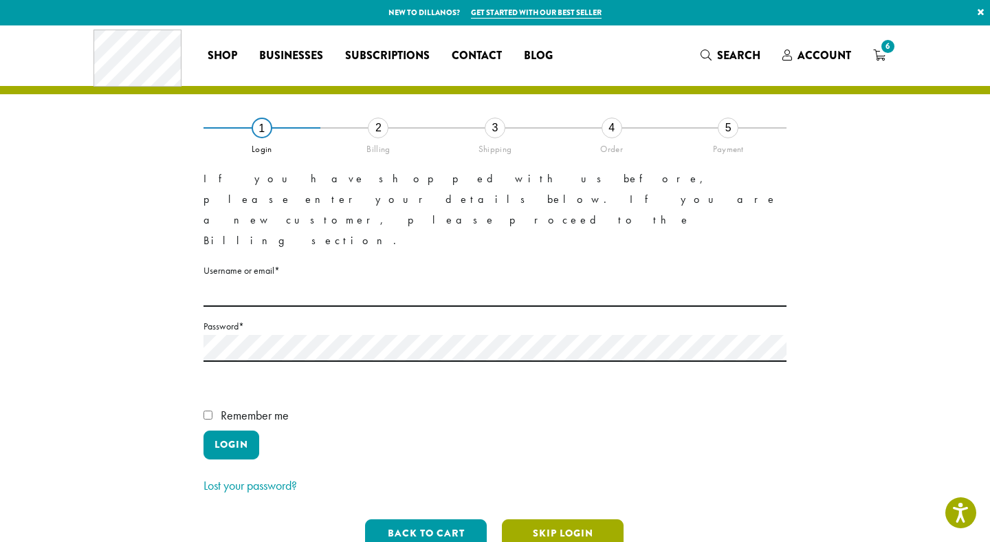
click at [539, 519] on button "Skip Login" at bounding box center [563, 533] width 122 height 29
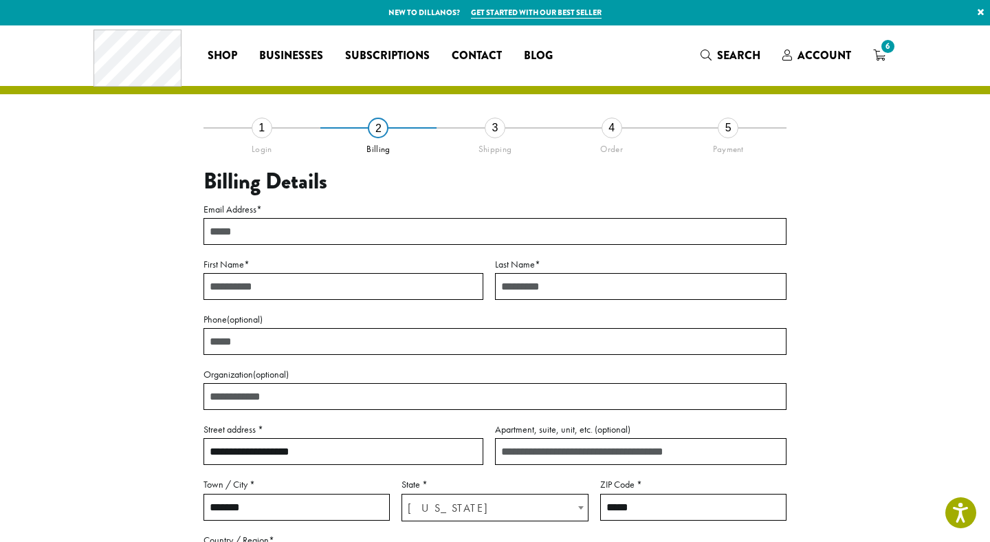
click at [360, 246] on div "**********" at bounding box center [495, 387] width 583 height 373
click at [362, 233] on input "Email Address *" at bounding box center [495, 231] width 583 height 27
type input "**********"
type input "*****"
type input "***"
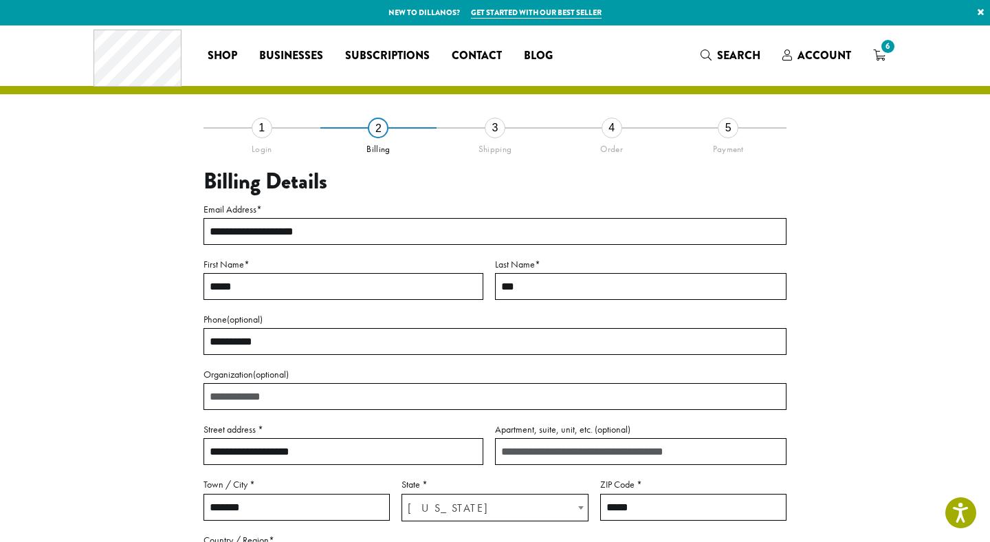
type input "**********"
click at [528, 448] on input "Apartment, suite, unit, etc. (optional)" at bounding box center [641, 451] width 292 height 27
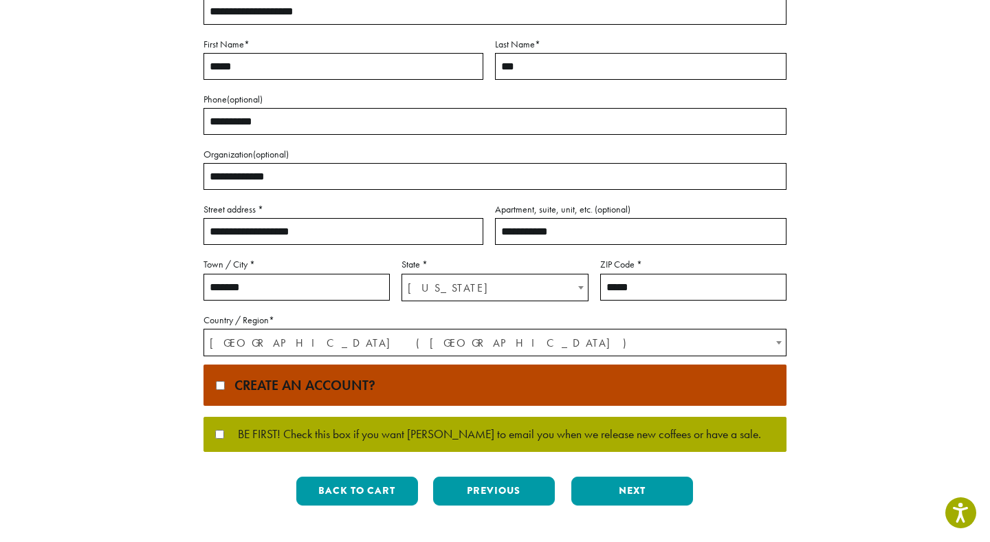
scroll to position [248, 0]
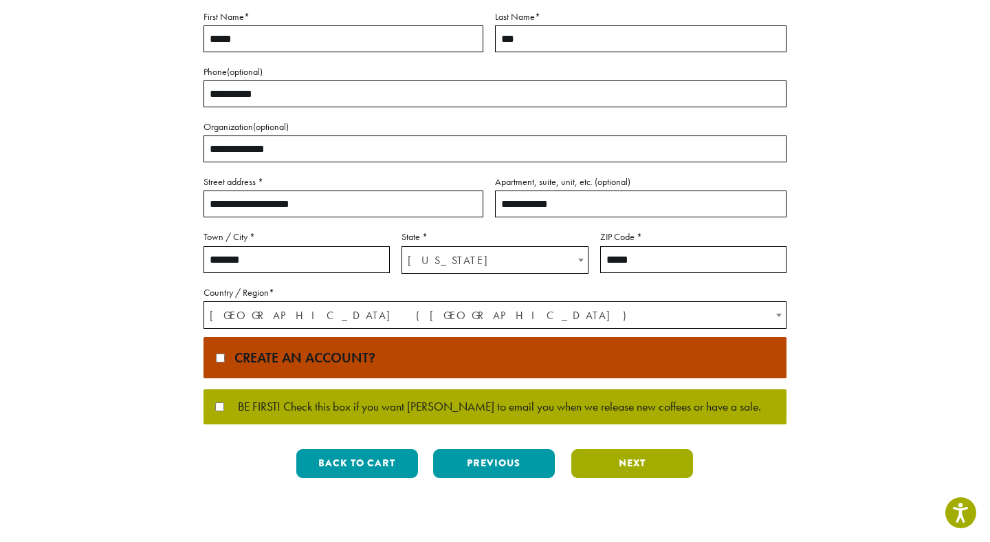
type input "**********"
click at [598, 470] on button "Next" at bounding box center [633, 463] width 122 height 29
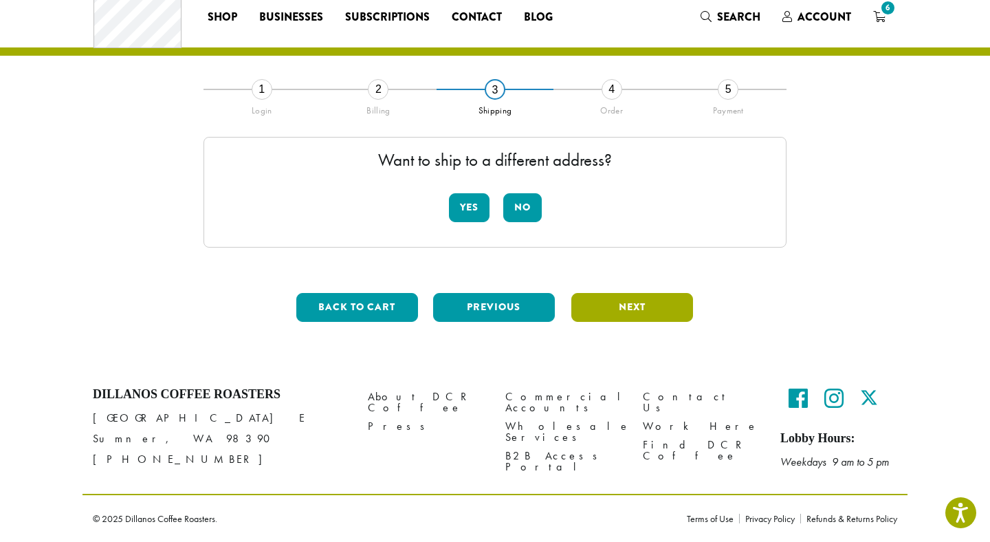
scroll to position [39, 0]
click at [527, 206] on button "No" at bounding box center [522, 207] width 39 height 29
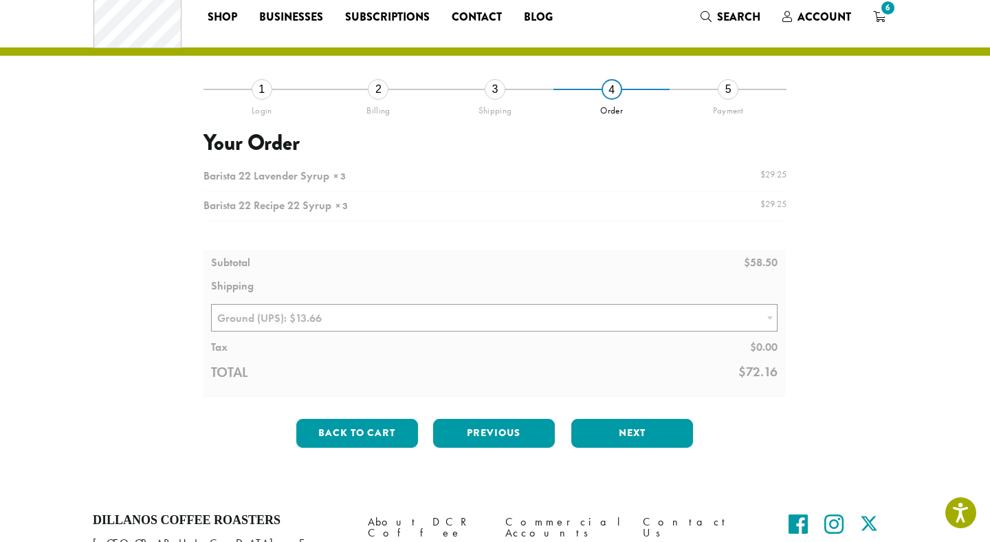
click at [369, 324] on div at bounding box center [495, 279] width 583 height 235
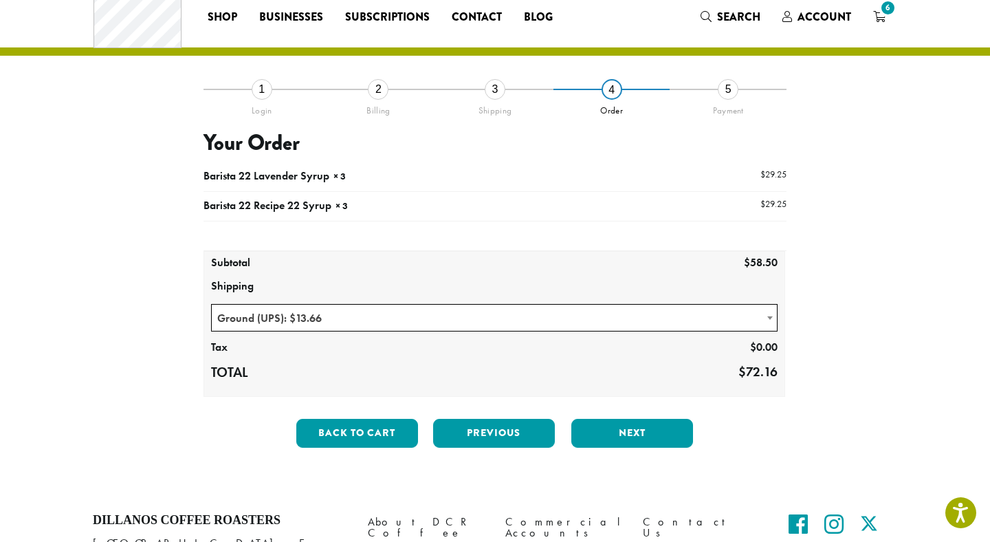
click at [369, 324] on span "Ground (UPS): $13.66" at bounding box center [494, 318] width 565 height 27
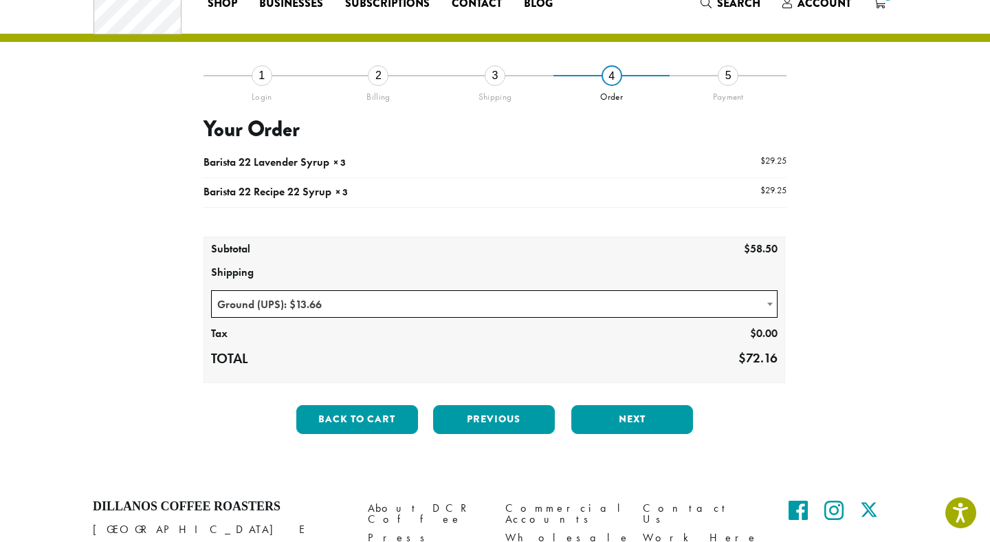
scroll to position [53, 0]
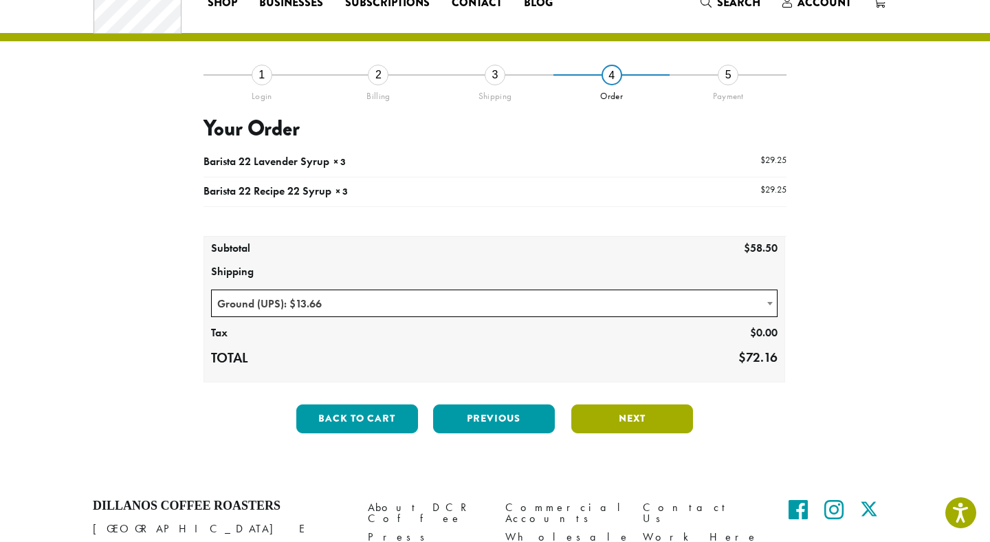
click at [610, 422] on button "Next" at bounding box center [633, 418] width 122 height 29
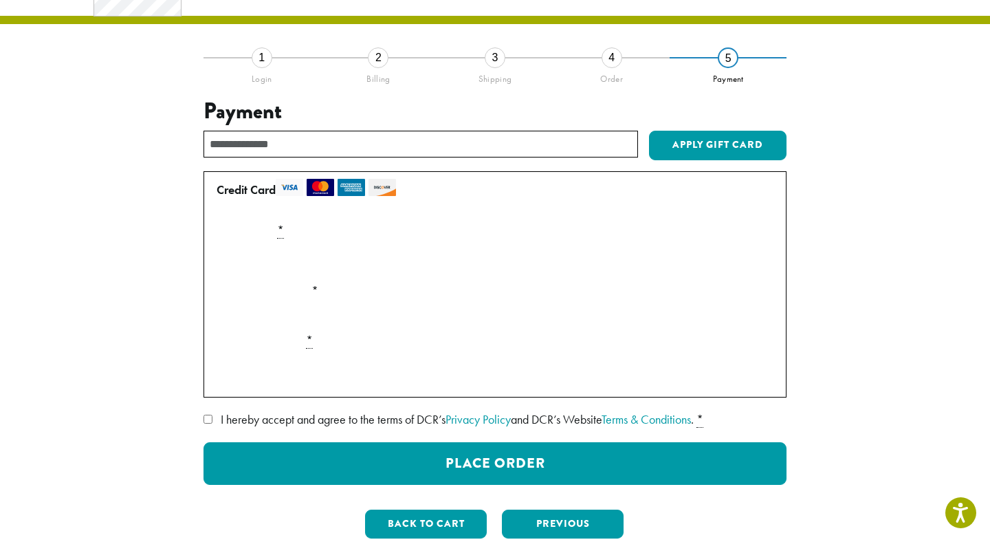
scroll to position [71, 0]
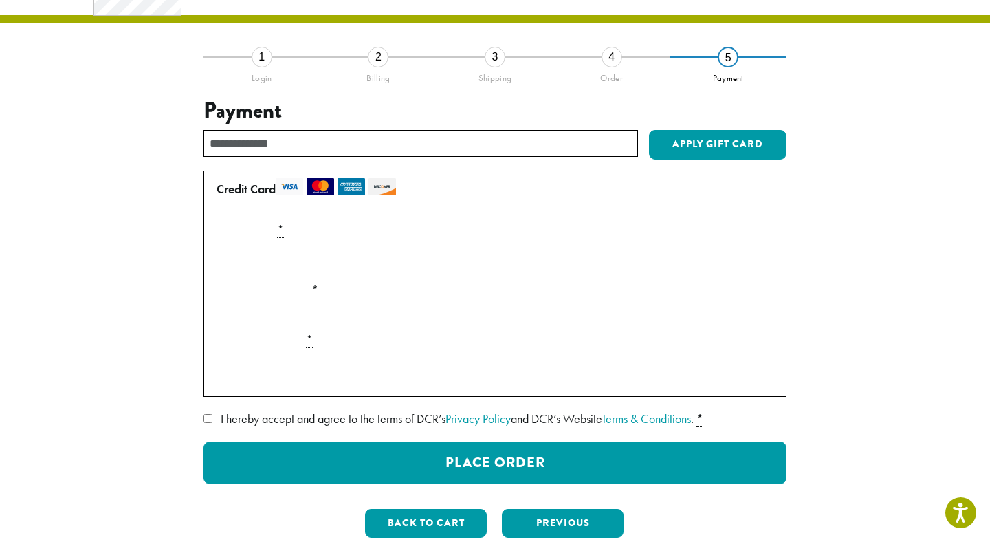
click at [214, 423] on label "I hereby accept and agree to the terms of DCR’s Privacy Policy and DCR’s Websit…" at bounding box center [495, 419] width 583 height 22
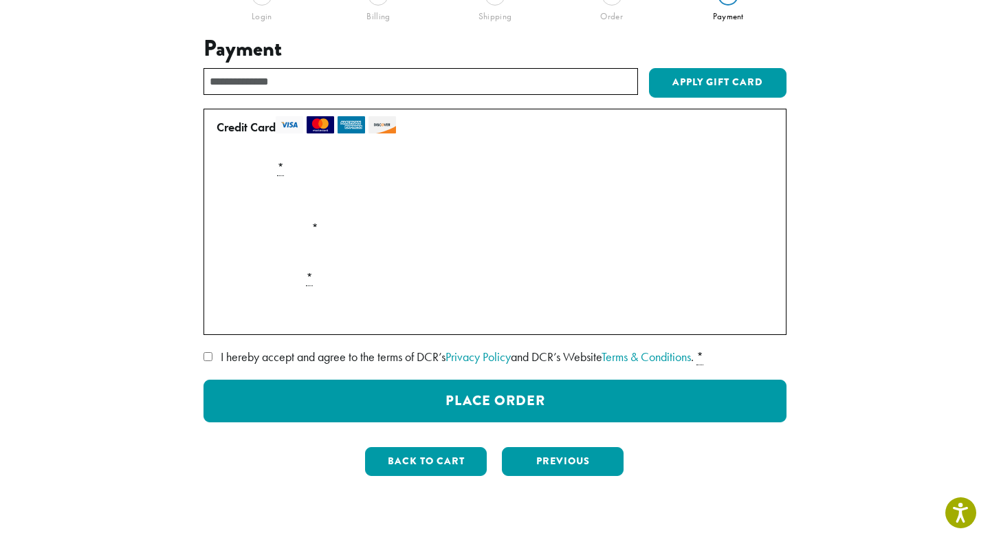
scroll to position [286, 0]
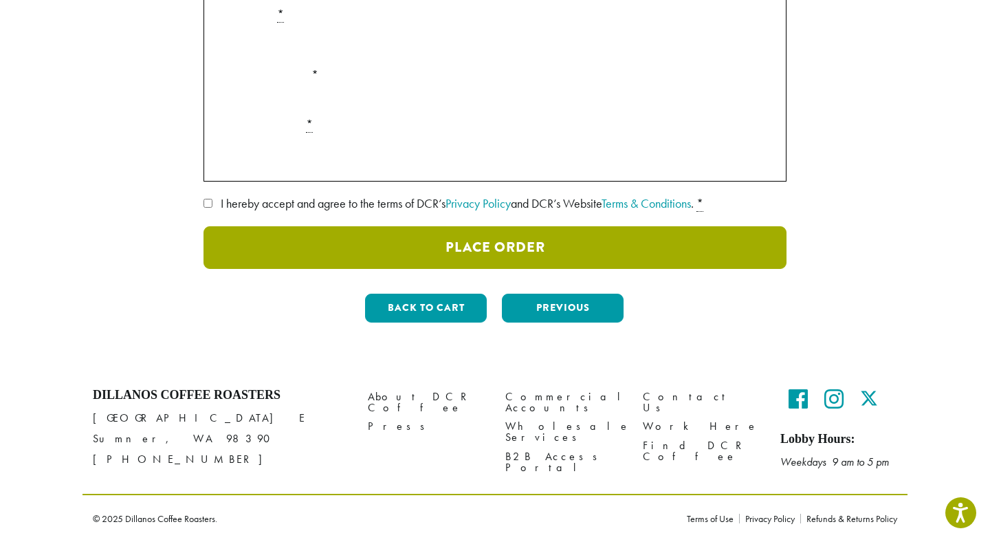
click at [533, 261] on button "Place Order" at bounding box center [495, 247] width 583 height 43
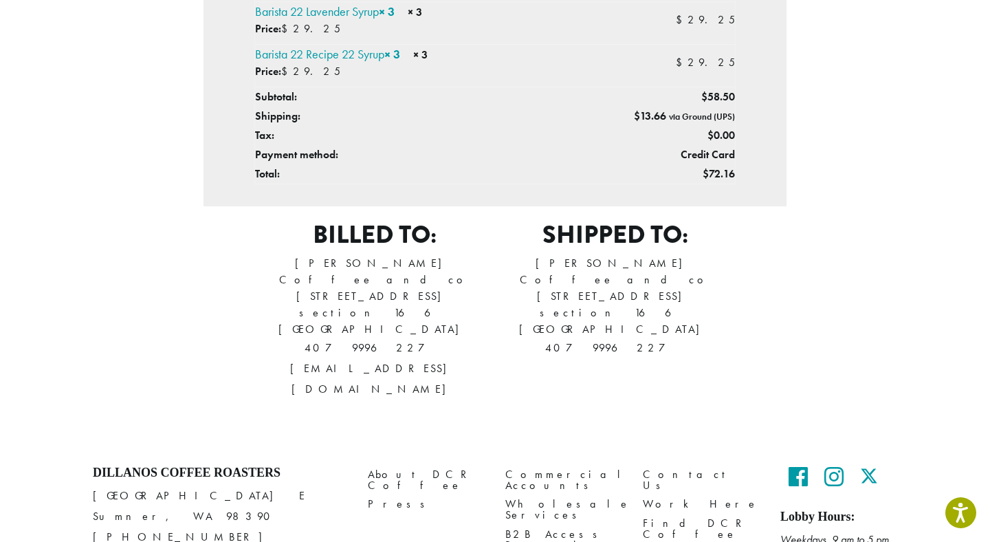
scroll to position [431, 0]
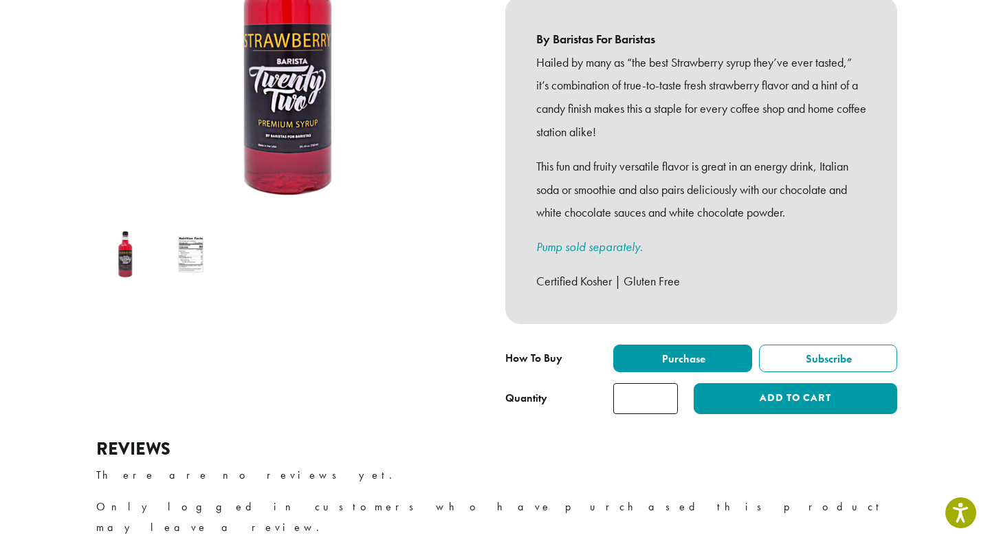
scroll to position [348, 0]
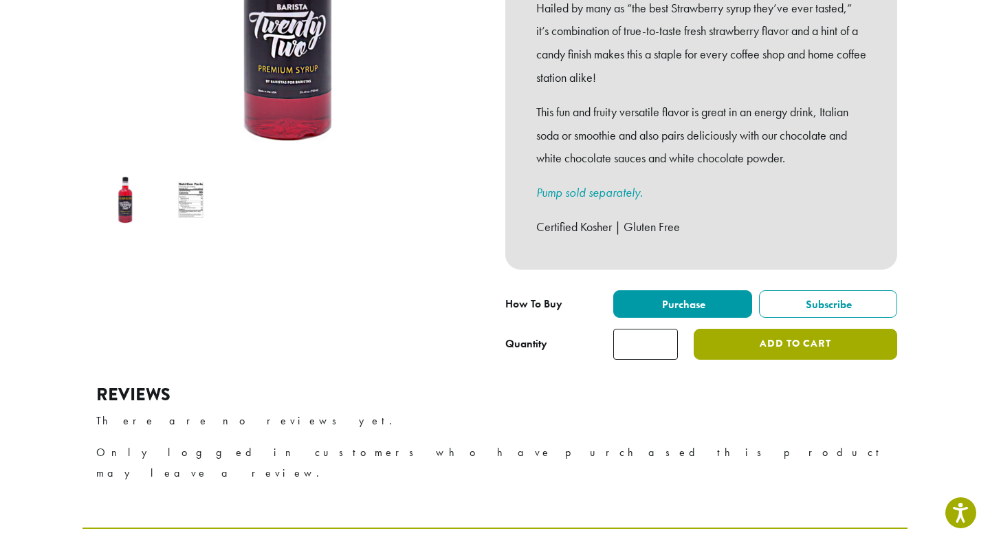
click at [750, 329] on button "Add to cart" at bounding box center [796, 344] width 204 height 31
